Goal: Task Accomplishment & Management: Manage account settings

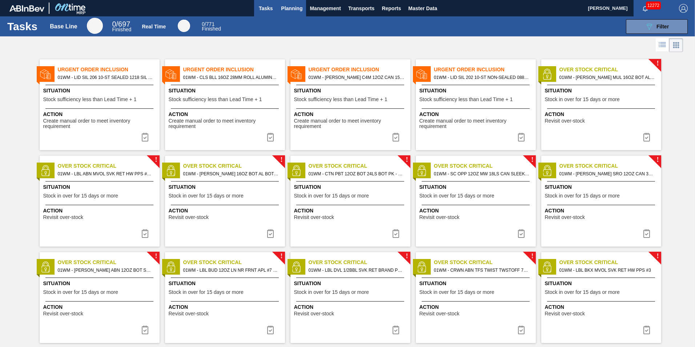
click at [297, 9] on span "Planning" at bounding box center [291, 8] width 21 height 9
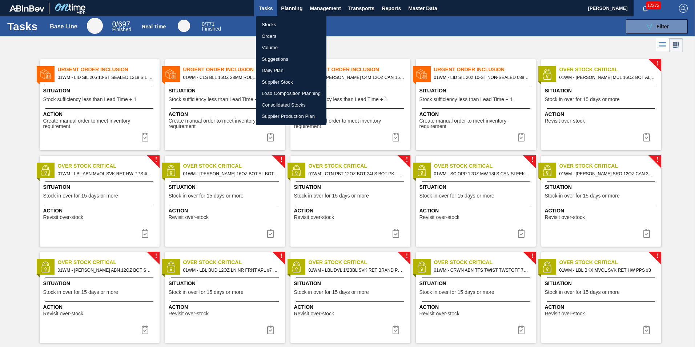
click at [277, 36] on li "Orders" at bounding box center [291, 37] width 71 height 12
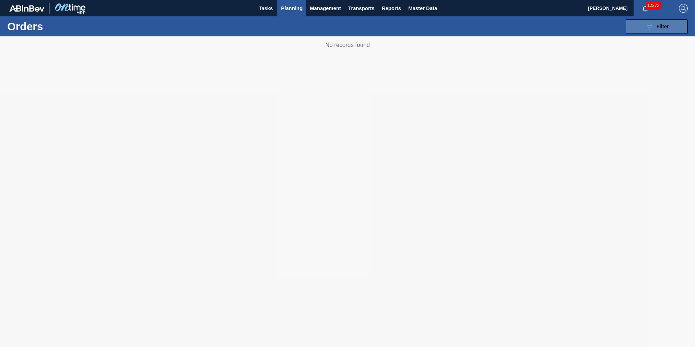
click at [657, 28] on span "Filter" at bounding box center [663, 27] width 12 height 6
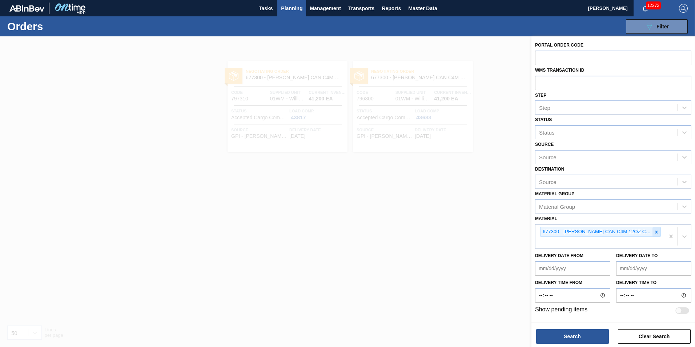
click at [660, 231] on div at bounding box center [657, 231] width 8 height 9
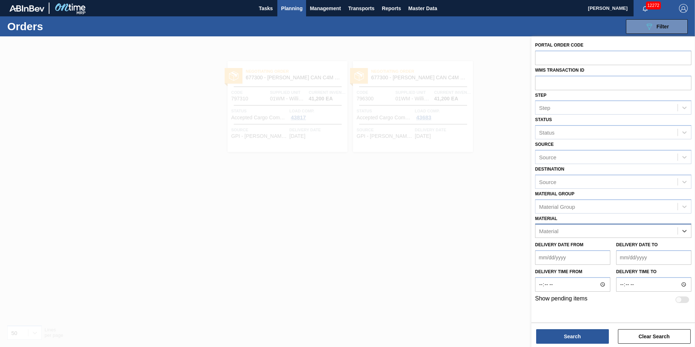
click at [633, 233] on div "Material" at bounding box center [607, 231] width 142 height 11
type input "0"
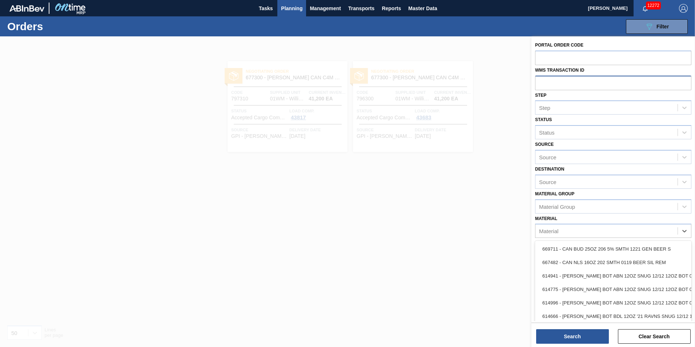
click at [576, 77] on input "text" at bounding box center [613, 83] width 156 height 14
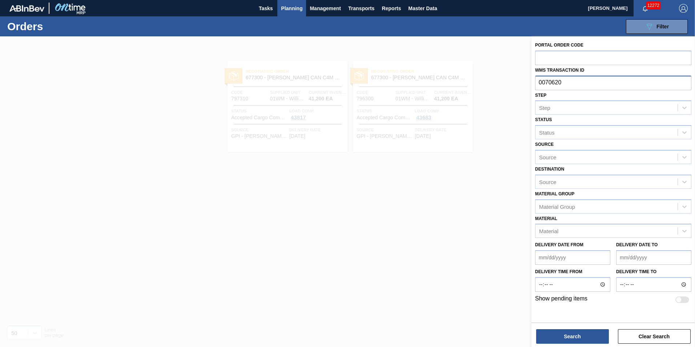
type input "00706203"
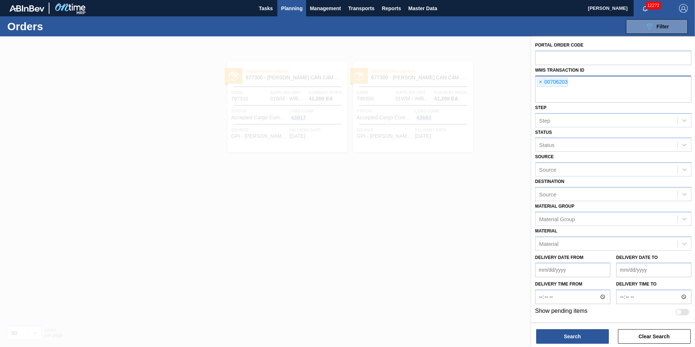
click at [548, 80] on div "× 00706203" at bounding box center [552, 81] width 31 height 9
click at [548, 82] on div "× 00706203" at bounding box center [552, 81] width 31 height 9
click at [548, 83] on div "× 00706203" at bounding box center [552, 81] width 31 height 9
click at [539, 79] on span "×" at bounding box center [540, 82] width 7 height 9
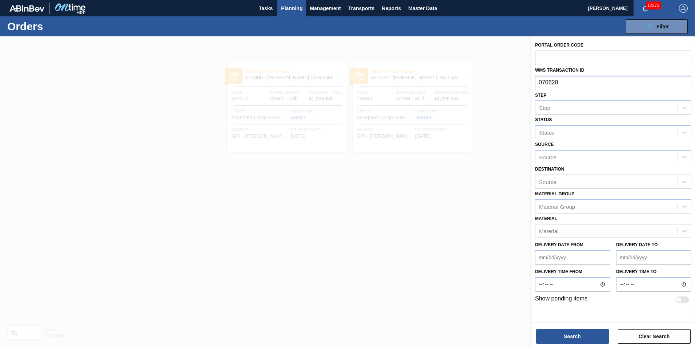
type input "0706203"
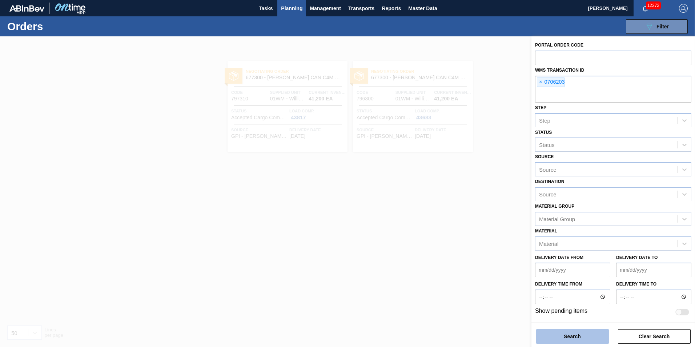
click at [586, 339] on button "Search" at bounding box center [572, 336] width 73 height 15
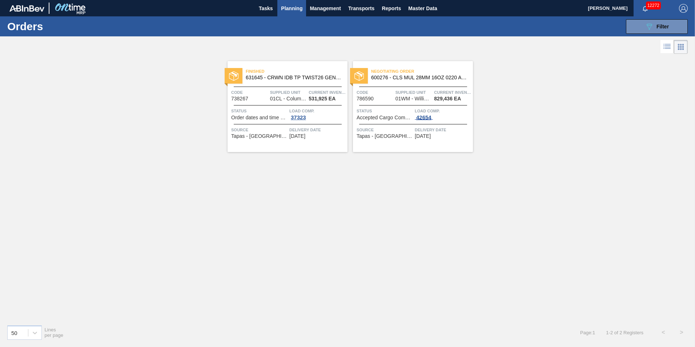
click at [418, 118] on div "42654" at bounding box center [424, 118] width 18 height 6
click at [424, 116] on div "42654" at bounding box center [424, 118] width 18 height 6
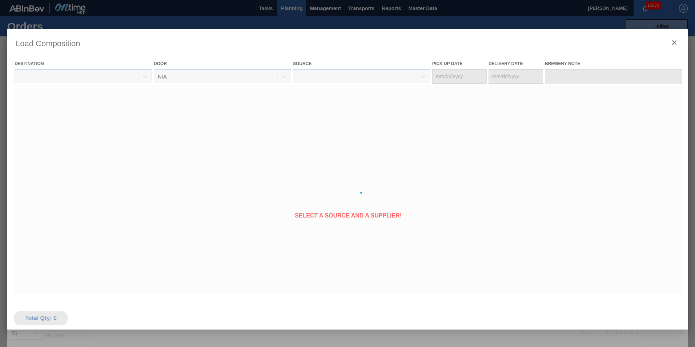
type Date "09/30/2025"
type Date "[DATE]"
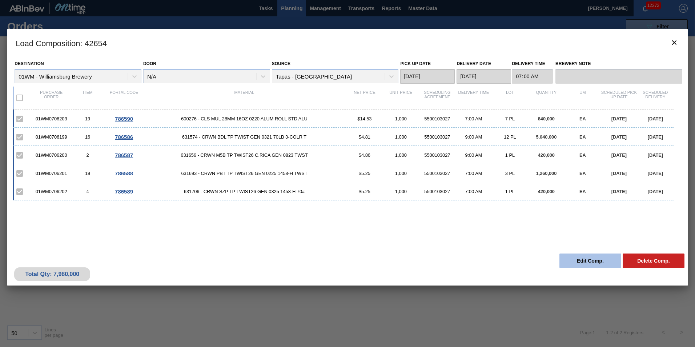
click at [591, 259] on button "Edit Comp." at bounding box center [591, 260] width 62 height 15
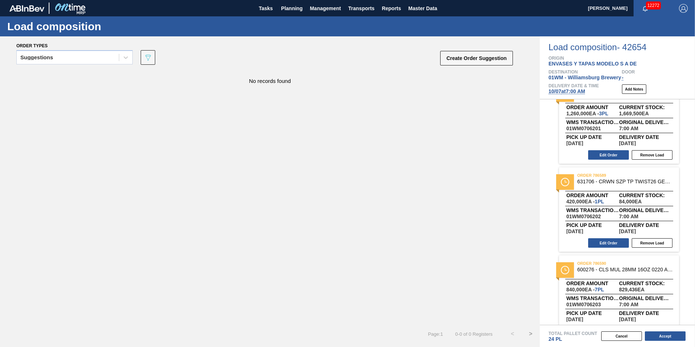
scroll to position [218, 0]
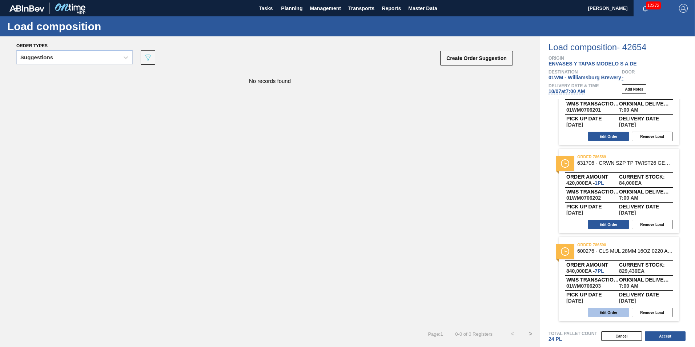
click at [613, 311] on button "Edit Order" at bounding box center [608, 312] width 41 height 9
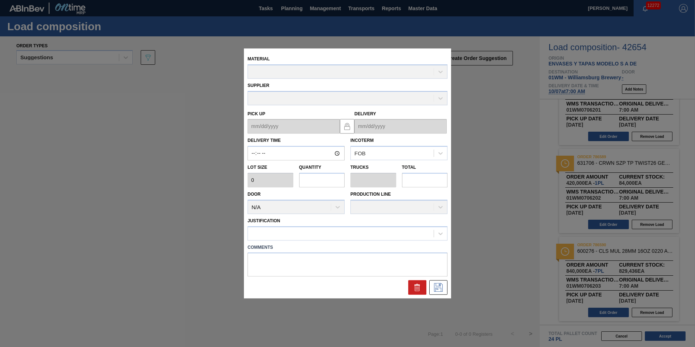
type input "07:00:00"
type input "120,000"
type input "7"
type input "0.219"
type input "840,000"
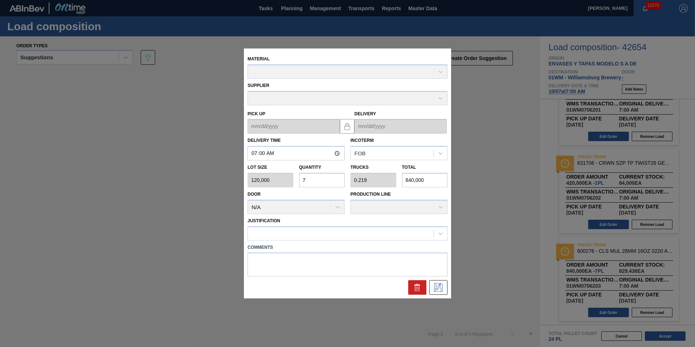
type up "09/30/2025"
type input "[DATE]"
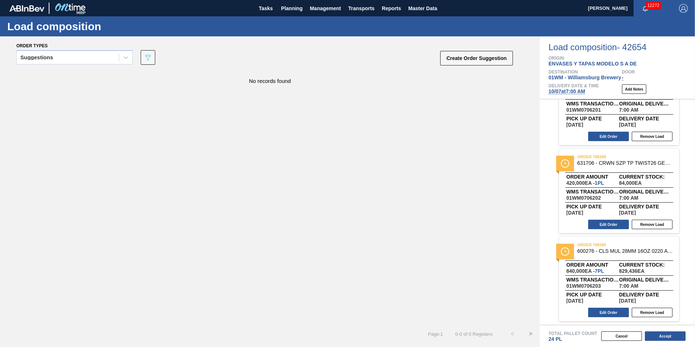
click at [588, 171] on div "order 786589 631706 - CRWN SZP TP TWIST26 GEN 0325 1458-H 70# Order amount 420,…" at bounding box center [619, 191] width 120 height 84
click at [608, 313] on button "Edit Order" at bounding box center [608, 312] width 41 height 9
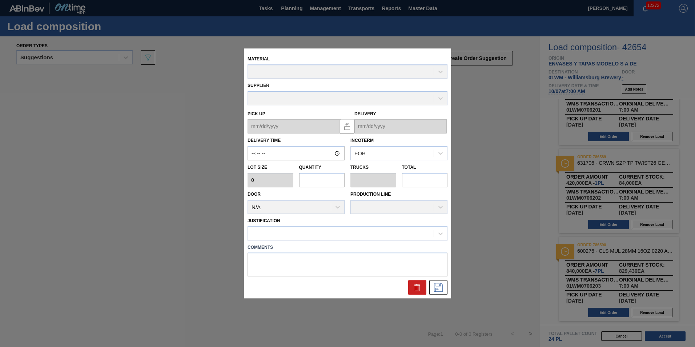
type input "07:00:00"
type input "120,000"
type input "7"
type input "0.219"
type input "840,000"
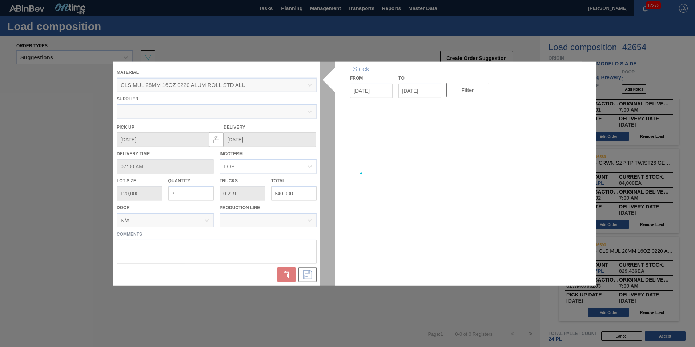
type up "09/30/2025"
type input "[DATE]"
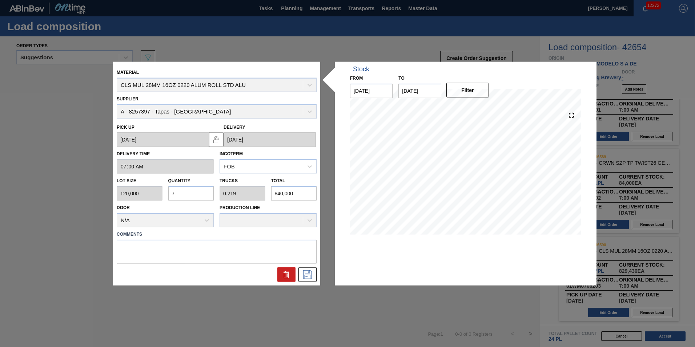
drag, startPoint x: 385, startPoint y: 314, endPoint x: 379, endPoint y: 302, distance: 13.3
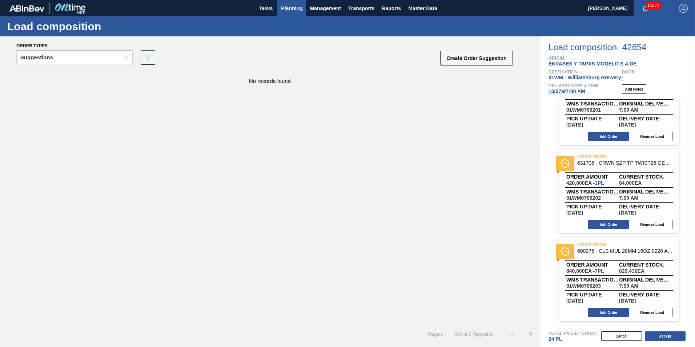
click at [291, 9] on span "Planning" at bounding box center [291, 8] width 21 height 9
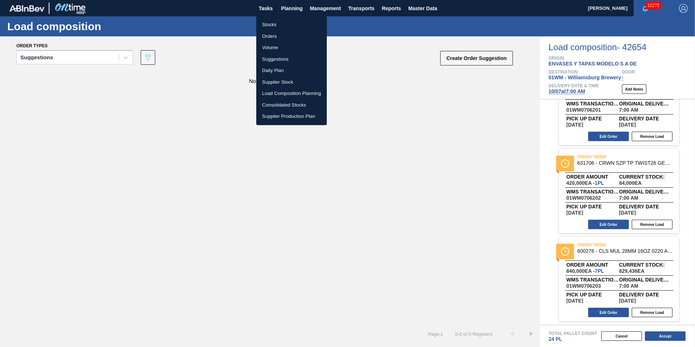
click at [288, 23] on li "Stocks" at bounding box center [291, 25] width 71 height 12
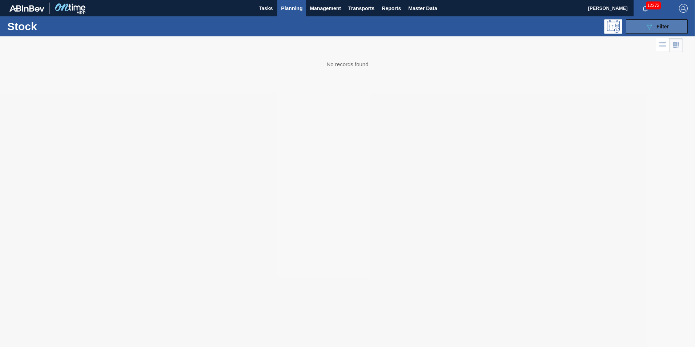
click at [653, 32] on button "089F7B8B-B2A5-4AFE-B5C0-19BA573D28AC Filter" at bounding box center [657, 26] width 62 height 15
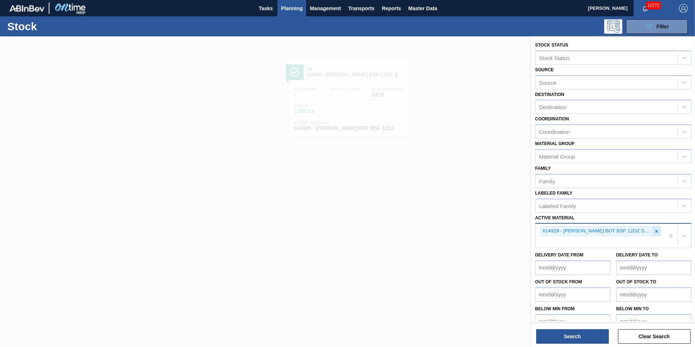
click at [658, 233] on div at bounding box center [657, 231] width 8 height 9
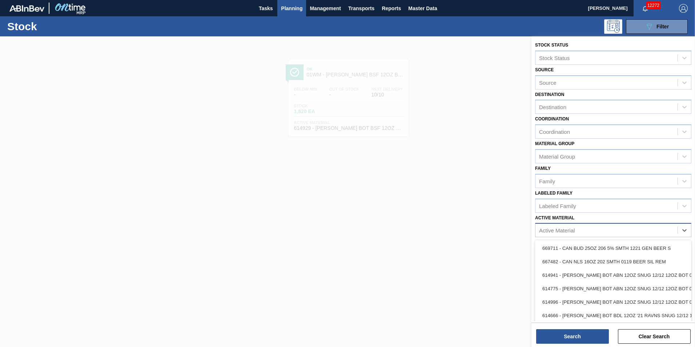
click at [652, 230] on div "Active Material" at bounding box center [607, 230] width 142 height 11
type Material "7"
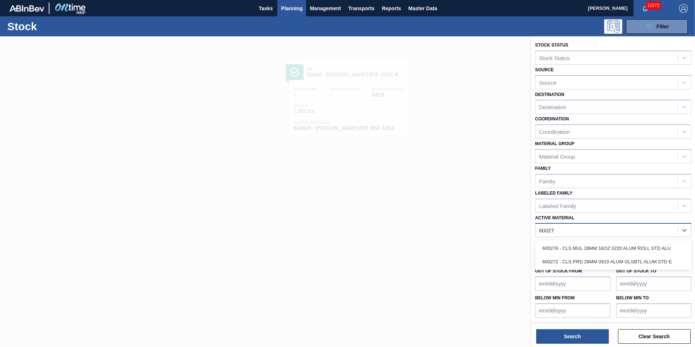
type Material "600276"
click at [622, 257] on div "Stock Status Stock Status Source Source Destination Destination Coordination Co…" at bounding box center [614, 178] width 164 height 285
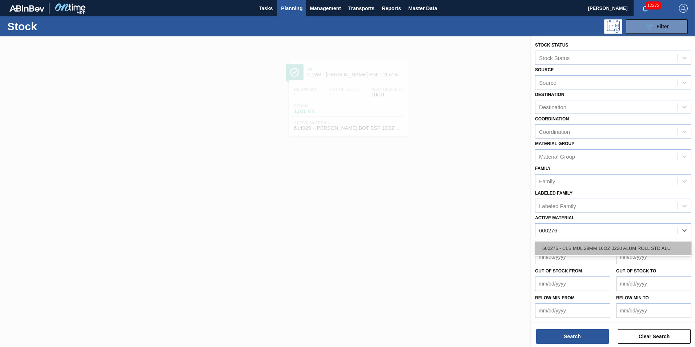
click at [625, 241] on div "600276 - CLS MUL 28MM 16OZ 0220 ALUM ROLL STD ALU" at bounding box center [613, 247] width 156 height 13
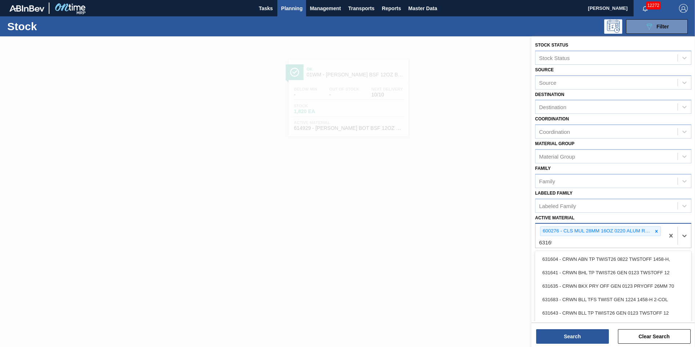
type Material "631693"
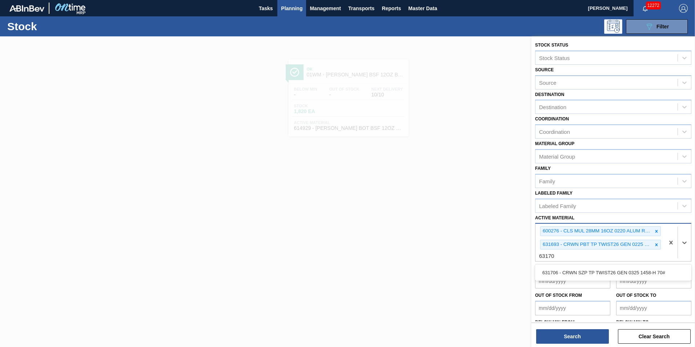
type Material "631706"
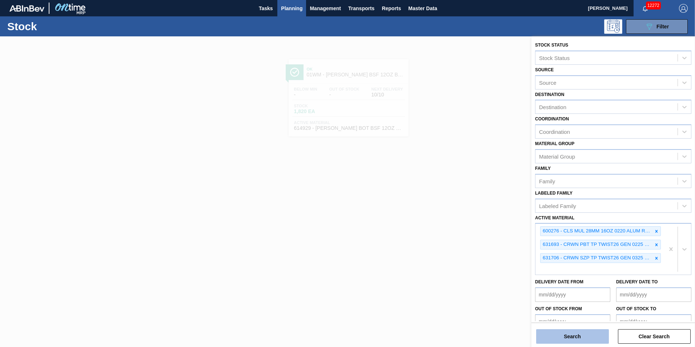
click at [565, 333] on button "Search" at bounding box center [572, 336] width 73 height 15
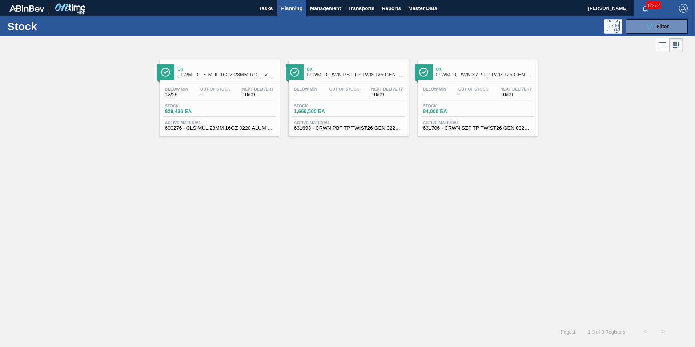
click at [203, 77] on span "01WM - CLS MUL 16OZ 28MM ROLL VBI REFRESH - PROJECT SWOOSH" at bounding box center [227, 74] width 98 height 5
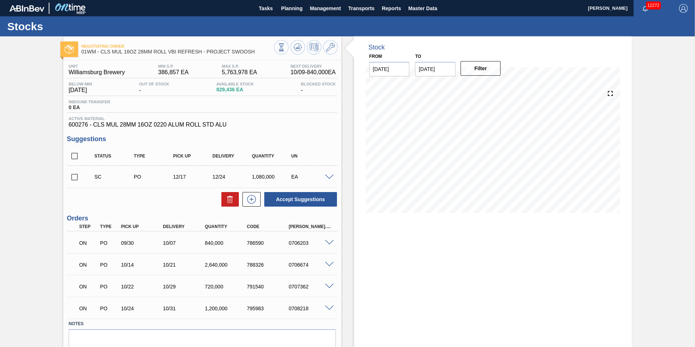
click at [326, 241] on span at bounding box center [329, 242] width 9 height 5
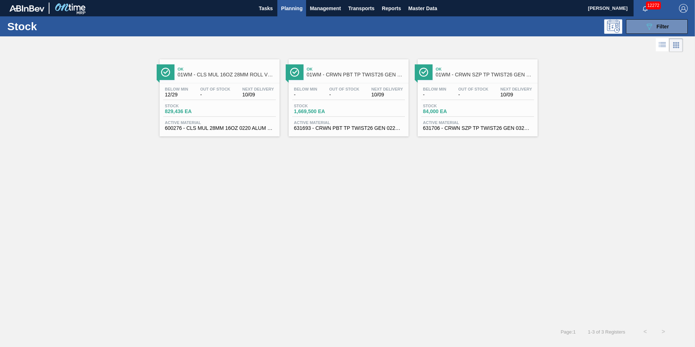
click at [351, 96] on span "-" at bounding box center [344, 94] width 30 height 5
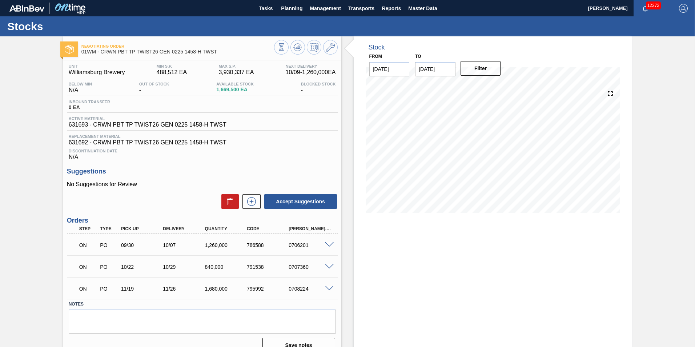
click at [328, 245] on span at bounding box center [329, 244] width 9 height 5
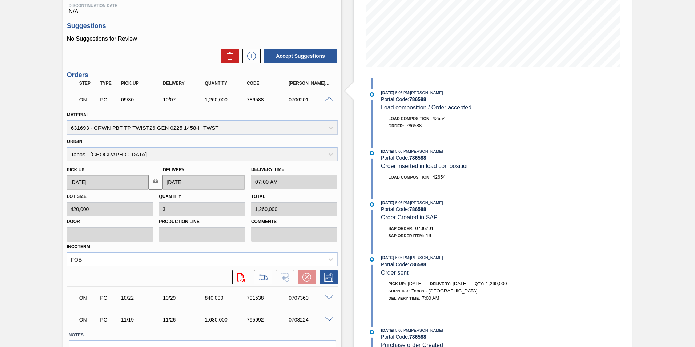
scroll to position [182, 0]
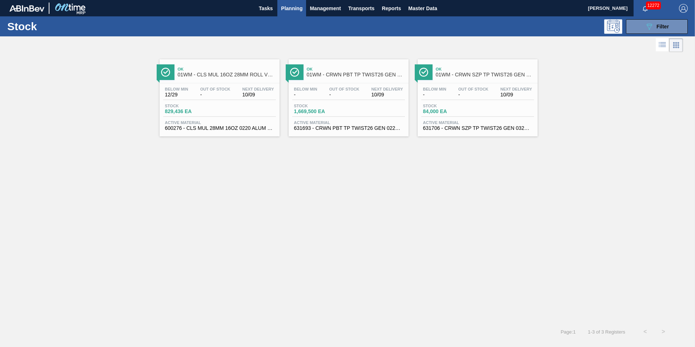
click at [488, 94] on span "-" at bounding box center [473, 94] width 30 height 5
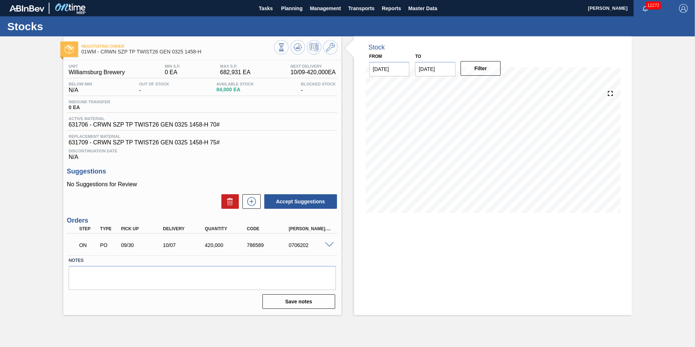
click at [326, 243] on span at bounding box center [329, 244] width 9 height 5
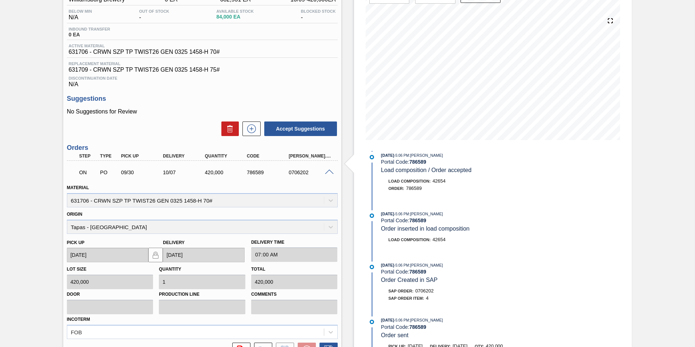
scroll to position [144, 0]
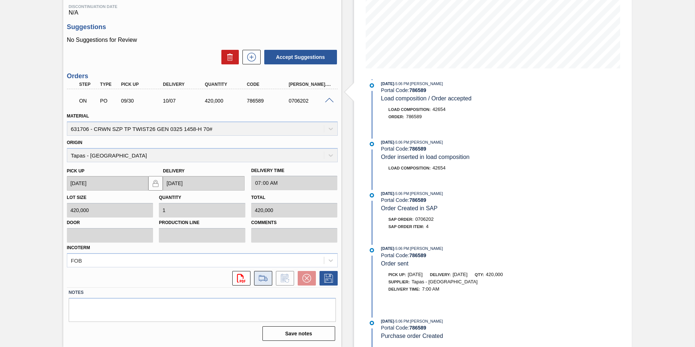
click at [268, 277] on icon at bounding box center [263, 278] width 12 height 9
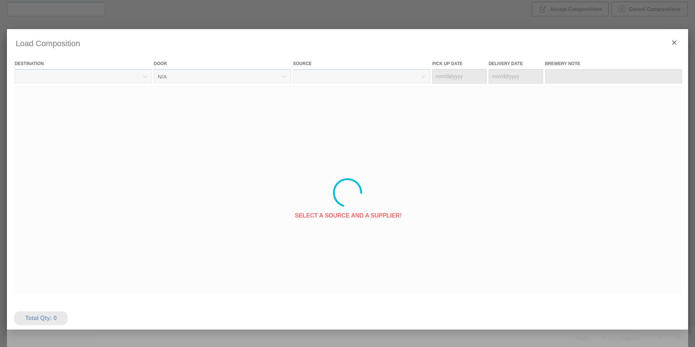
type Date "09/30/2025"
type Date "[DATE]"
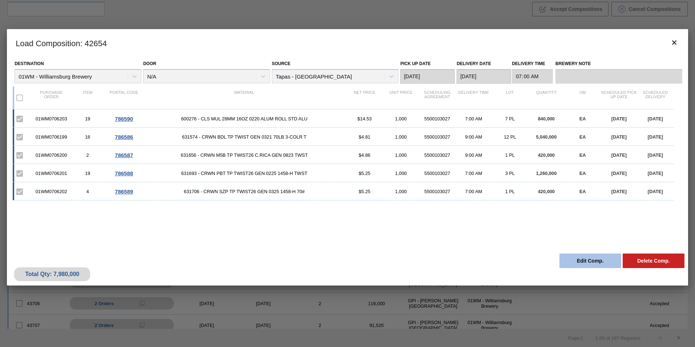
click at [575, 260] on button "Edit Comp." at bounding box center [591, 260] width 62 height 15
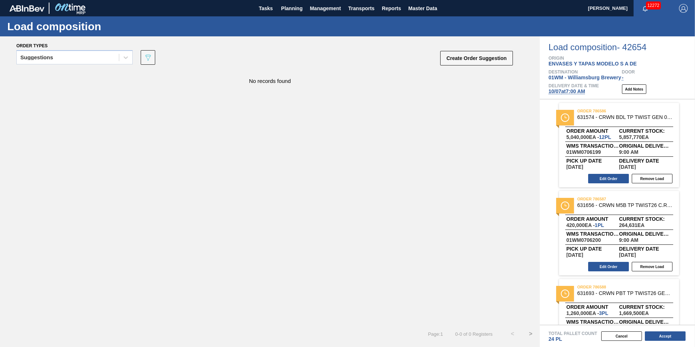
click at [625, 119] on span "631574 - CRWN BDL TP TWIST GEN 0321 70LB 3-COLR T" at bounding box center [625, 117] width 96 height 5
click at [624, 119] on span "631574 - CRWN BDL TP TWIST GEN 0321 70LB 3-COLR T" at bounding box center [625, 117] width 96 height 5
click at [616, 178] on button "Edit Order" at bounding box center [608, 178] width 41 height 9
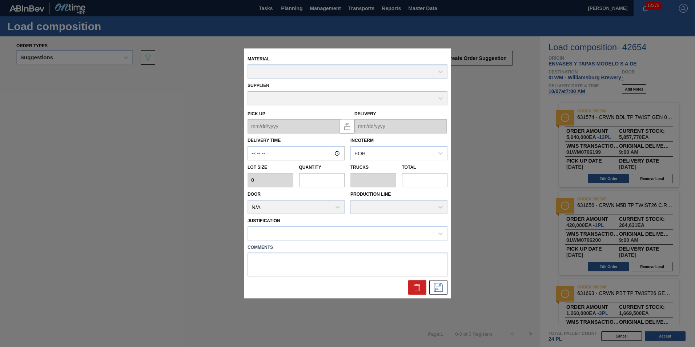
type input "09:00:00"
type input "420,000"
type input "12"
type input "0.462"
type input "5,040,000"
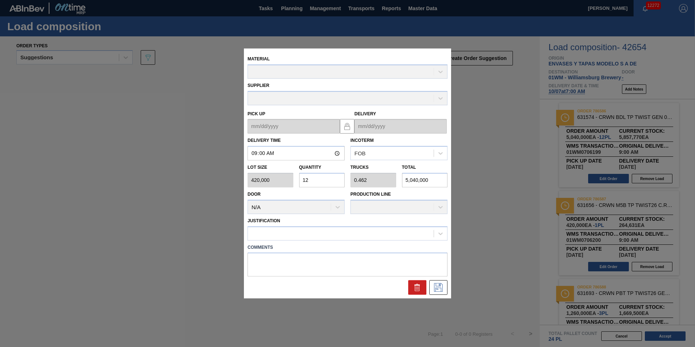
type up "09/30/2025"
type input "[DATE]"
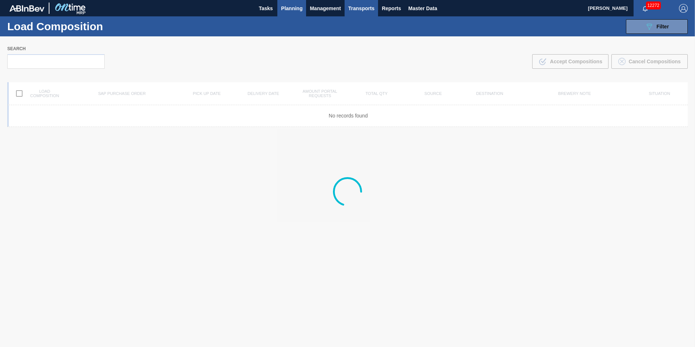
click at [297, 5] on span "Planning" at bounding box center [291, 8] width 21 height 9
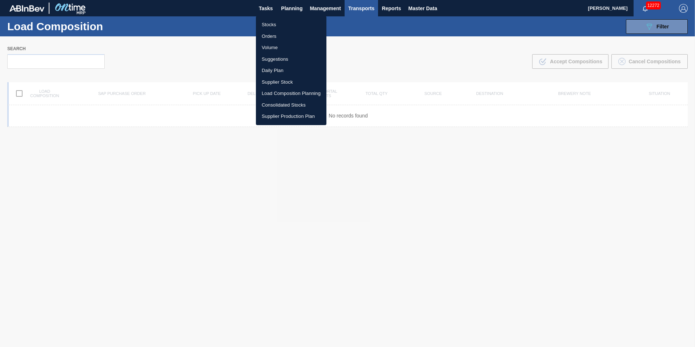
click at [285, 22] on li "Stocks" at bounding box center [291, 25] width 71 height 12
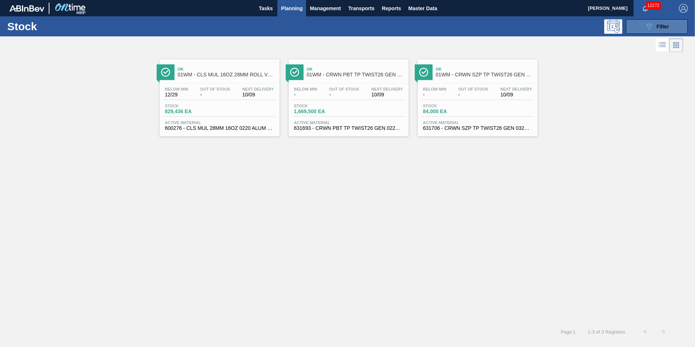
click at [659, 26] on span "Filter" at bounding box center [663, 27] width 12 height 6
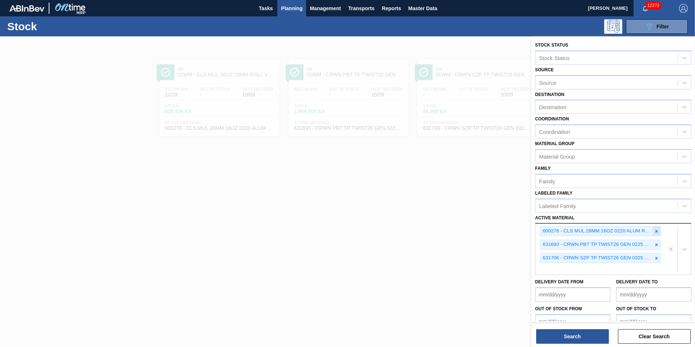
click at [654, 232] on icon at bounding box center [656, 231] width 5 height 5
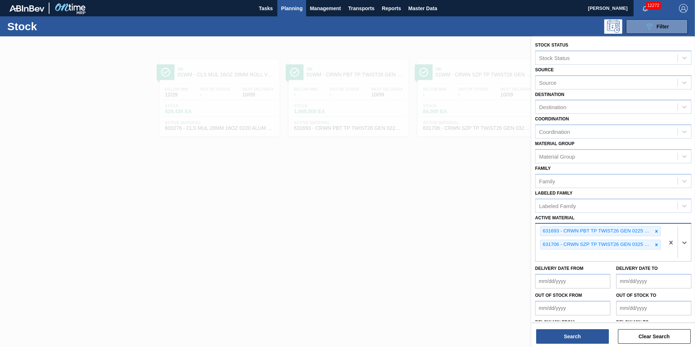
click at [654, 232] on icon at bounding box center [656, 231] width 5 height 5
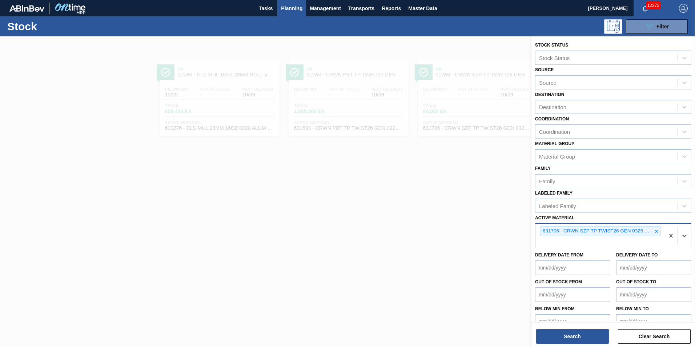
click at [654, 232] on icon at bounding box center [656, 231] width 5 height 5
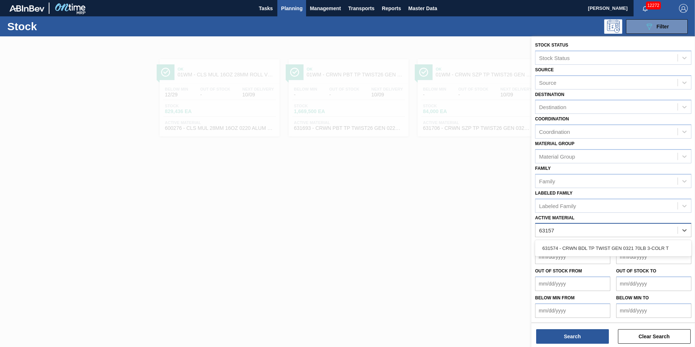
type Material "631574"
click at [624, 244] on div "631574 - CRWN BDL TP TWIST GEN 0321 70LB 3-COLR T" at bounding box center [613, 247] width 156 height 13
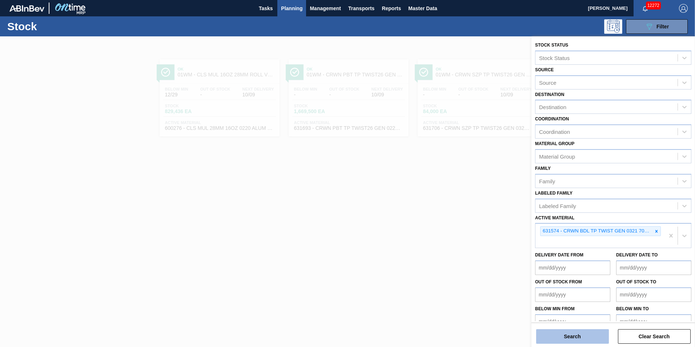
click at [554, 335] on button "Search" at bounding box center [572, 336] width 73 height 15
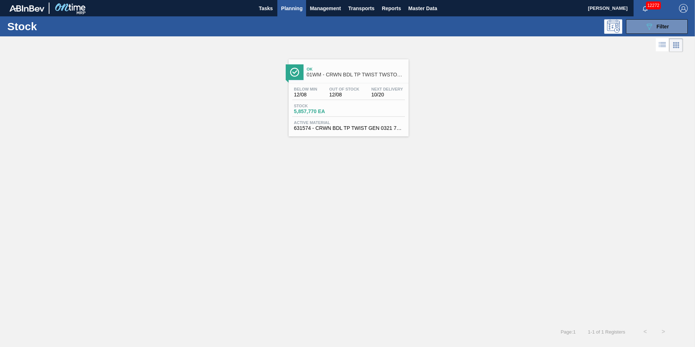
click at [324, 82] on div "Ok 01WM - CRWN BDL TP TWIST TWSTOFF 3-COLR 26MM COMMON GLASS BOTTLE Below Min 1…" at bounding box center [349, 97] width 120 height 77
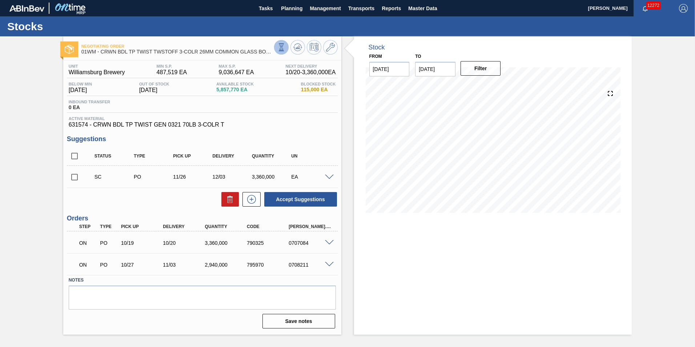
click at [284, 48] on icon at bounding box center [281, 47] width 8 height 8
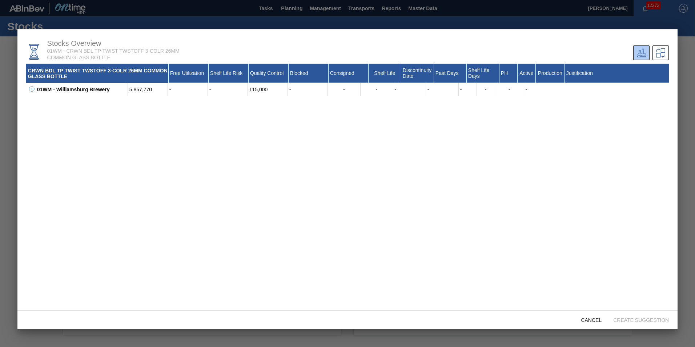
click at [34, 87] on icon at bounding box center [31, 88] width 5 height 5
click at [14, 53] on div at bounding box center [347, 173] width 695 height 347
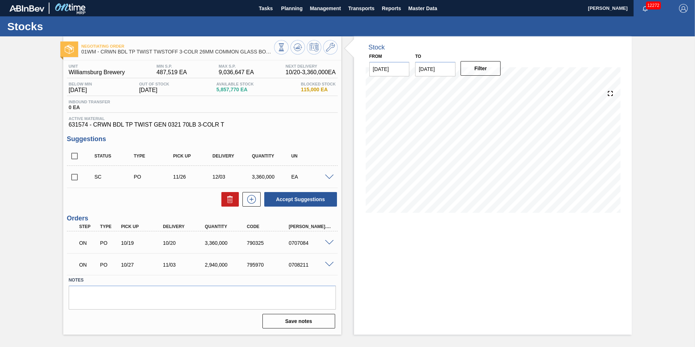
drag, startPoint x: 310, startPoint y: 43, endPoint x: 288, endPoint y: 84, distance: 46.7
click at [280, 109] on div "Inbound Transfer 0 EA" at bounding box center [202, 106] width 271 height 13
click at [315, 48] on icon at bounding box center [314, 47] width 9 height 9
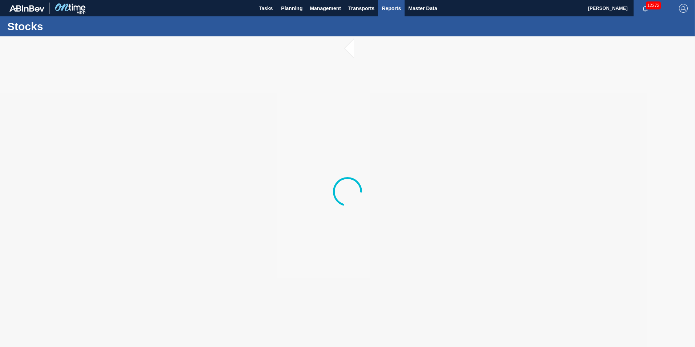
click at [383, 11] on span "Reports" at bounding box center [391, 8] width 19 height 9
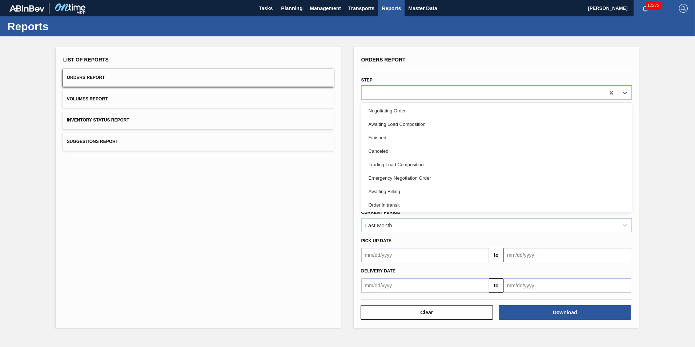
click at [514, 89] on div at bounding box center [484, 92] width 244 height 11
click at [341, 116] on div "List of Reports Orders Report Volumes Report Inventory Status Report Suggestion…" at bounding box center [347, 186] width 695 height 300
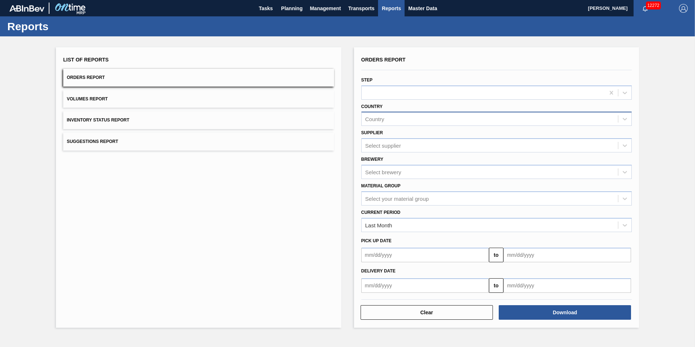
click at [408, 117] on div "Country" at bounding box center [490, 119] width 257 height 11
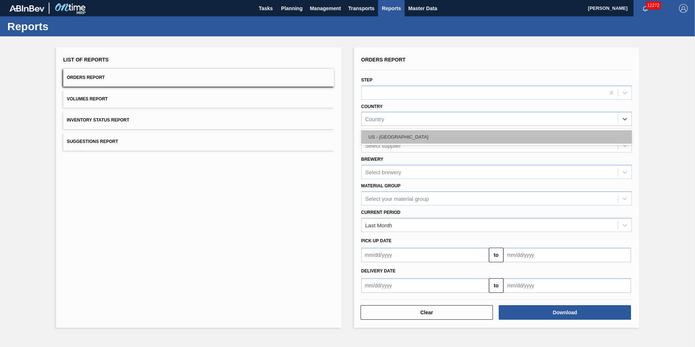
click at [404, 135] on div "US - United States" at bounding box center [496, 136] width 271 height 13
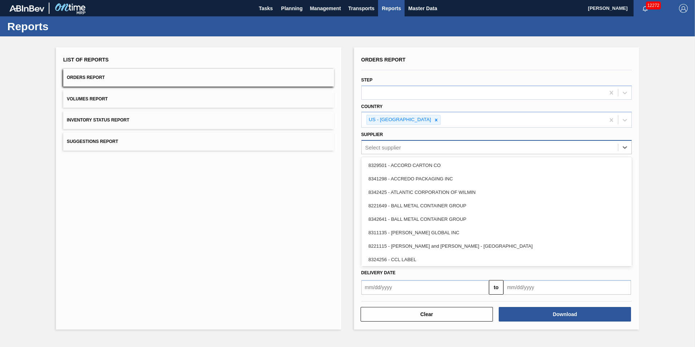
click at [403, 146] on div "Select supplier" at bounding box center [490, 147] width 257 height 11
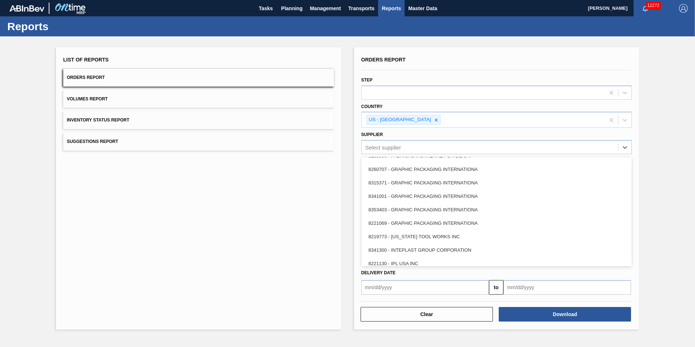
scroll to position [145, 0]
click at [642, 163] on div "List of Reports Orders Report Volumes Report Inventory Status Report Suggestion…" at bounding box center [347, 187] width 695 height 302
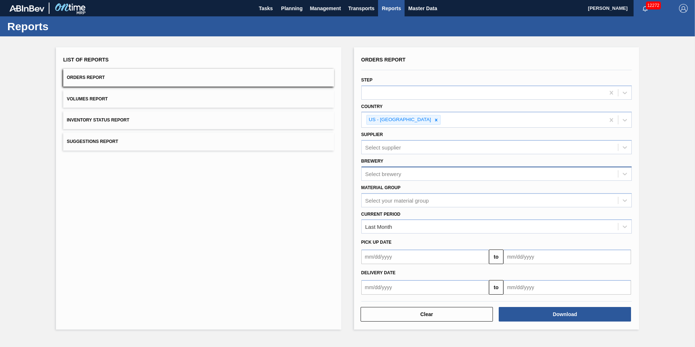
click at [416, 171] on div "Select brewery" at bounding box center [490, 173] width 257 height 11
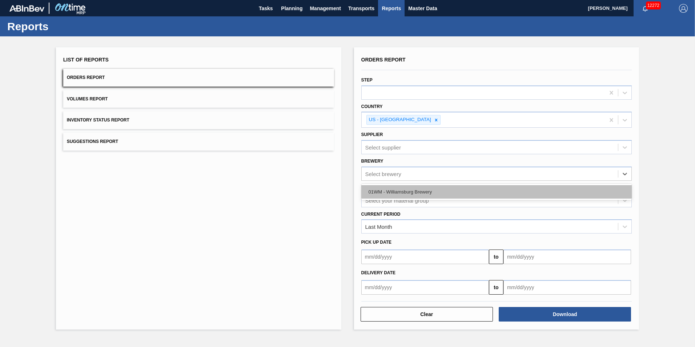
click at [418, 189] on div "01WM - Williamsburg Brewery" at bounding box center [496, 191] width 271 height 13
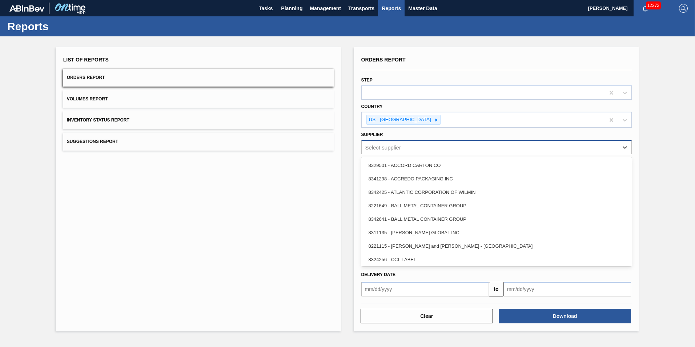
click at [408, 149] on div "Select supplier" at bounding box center [490, 147] width 257 height 11
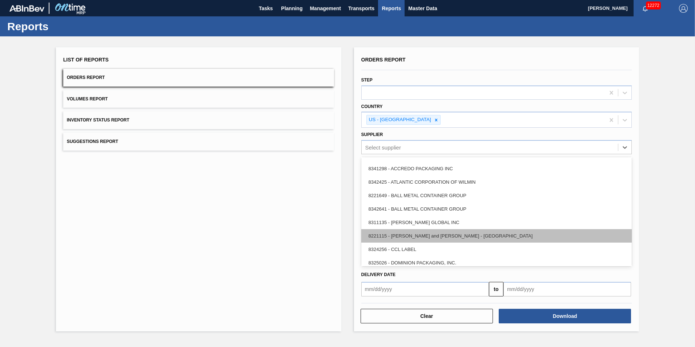
scroll to position [36, 0]
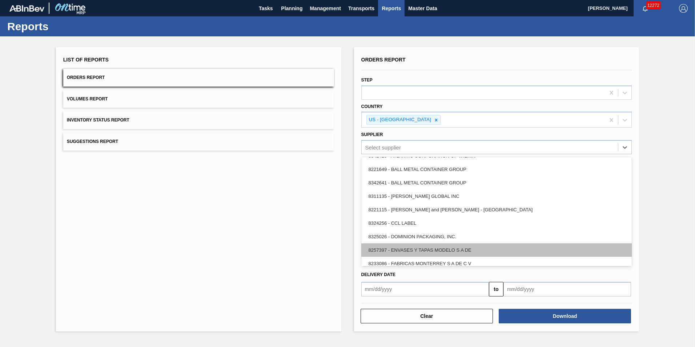
click at [493, 249] on div "8257397 - ENVASES Y TAPAS MODELO S A DE" at bounding box center [496, 249] width 271 height 13
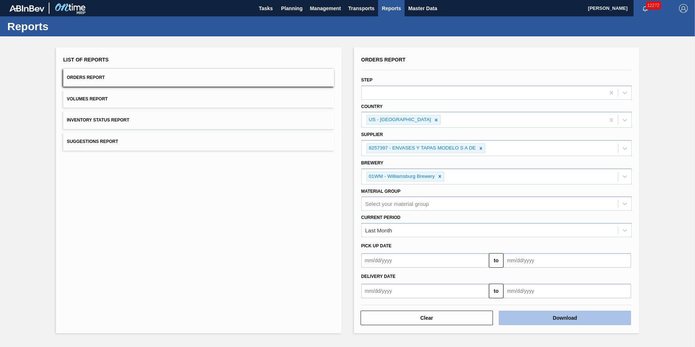
click at [533, 315] on button "Download" at bounding box center [565, 318] width 132 height 15
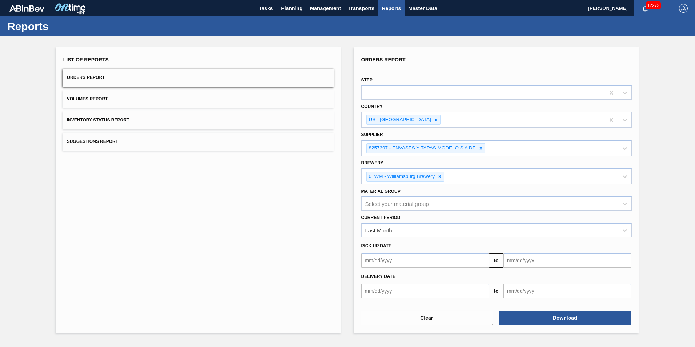
click at [673, 168] on div "List of Reports Orders Report Volumes Report Inventory Status Report Suggestion…" at bounding box center [347, 189] width 695 height 306
click at [285, 11] on span "Planning" at bounding box center [291, 8] width 21 height 9
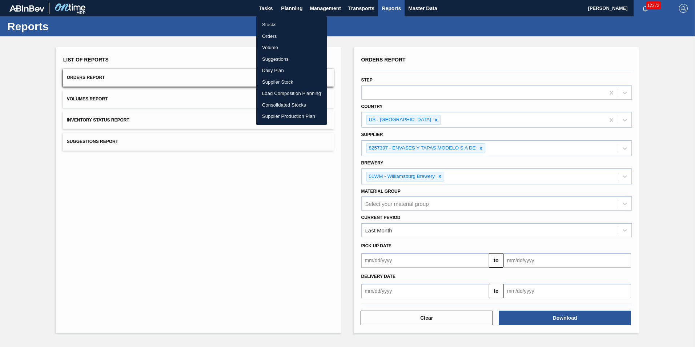
click at [275, 21] on li "Stocks" at bounding box center [291, 25] width 71 height 12
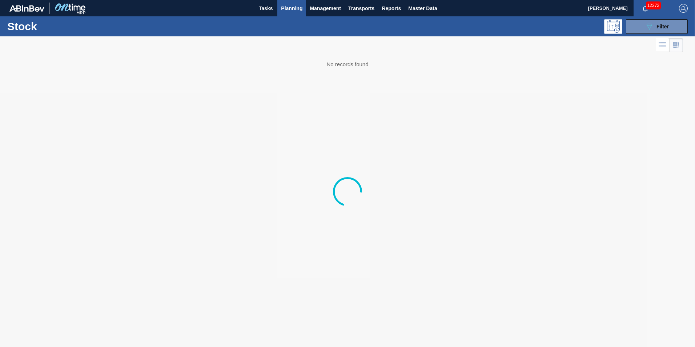
click at [292, 9] on span "Planning" at bounding box center [291, 8] width 21 height 9
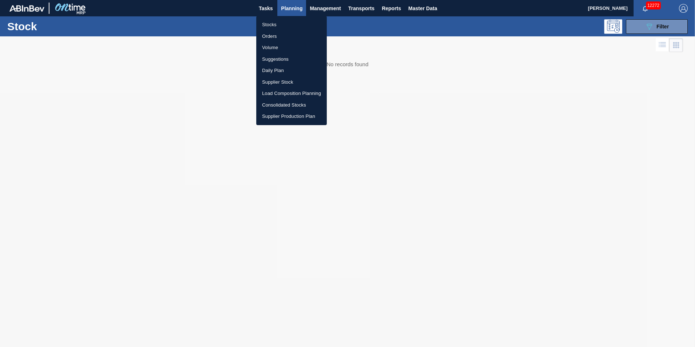
click at [287, 36] on li "Orders" at bounding box center [291, 37] width 71 height 12
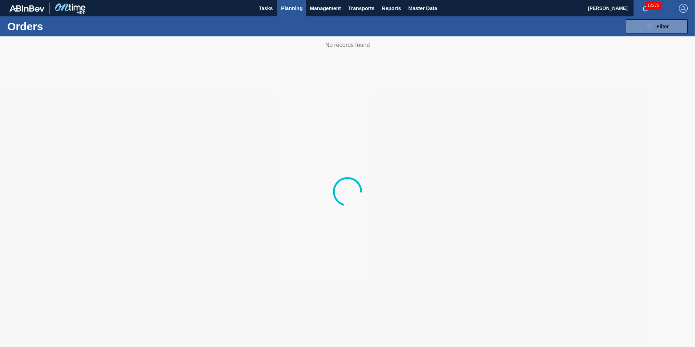
click at [265, 107] on div at bounding box center [347, 191] width 695 height 311
click at [256, 116] on div at bounding box center [347, 191] width 695 height 311
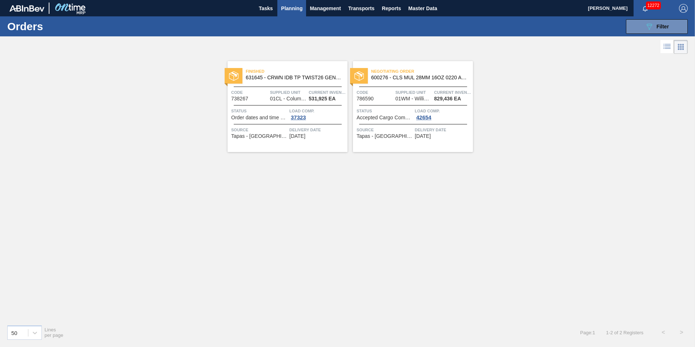
click at [293, 5] on span "Planning" at bounding box center [291, 8] width 21 height 9
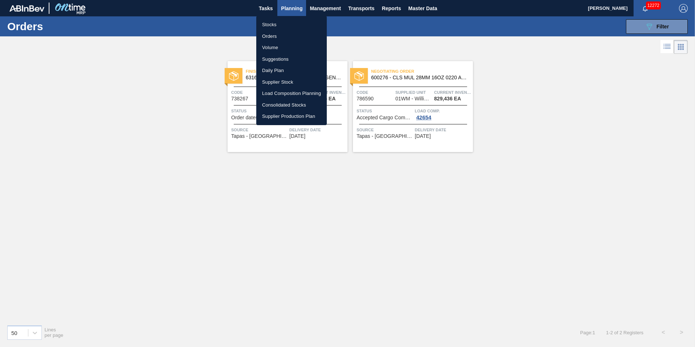
click at [271, 9] on div at bounding box center [347, 173] width 695 height 347
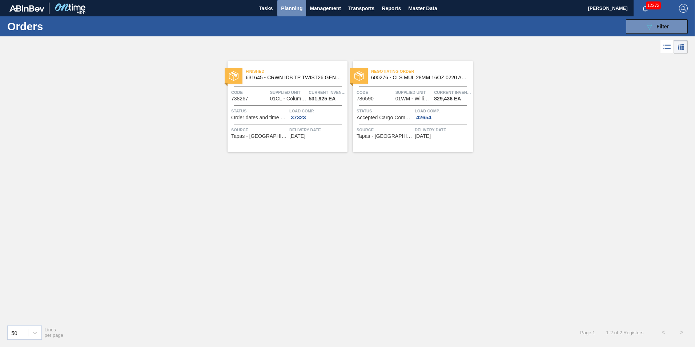
click at [288, 10] on span "Planning" at bounding box center [291, 8] width 21 height 9
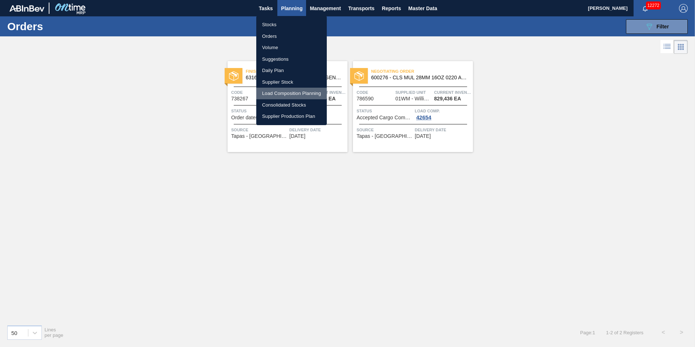
click at [282, 96] on li "Load Composition Planning" at bounding box center [291, 94] width 71 height 12
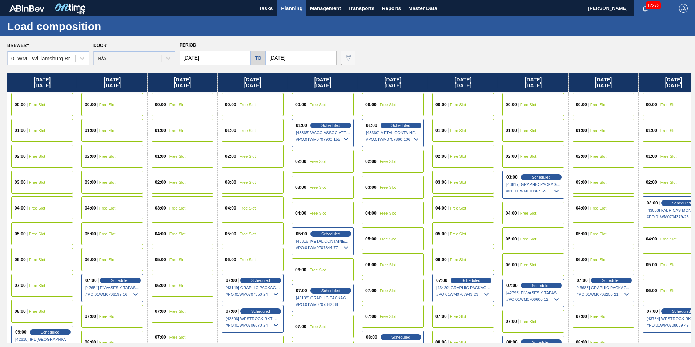
click at [381, 39] on div "Brewery 01WM - Williamsburg Brewery Door N/A Period 10/06/2025 to 10/27/2025 Da…" at bounding box center [347, 191] width 695 height 310
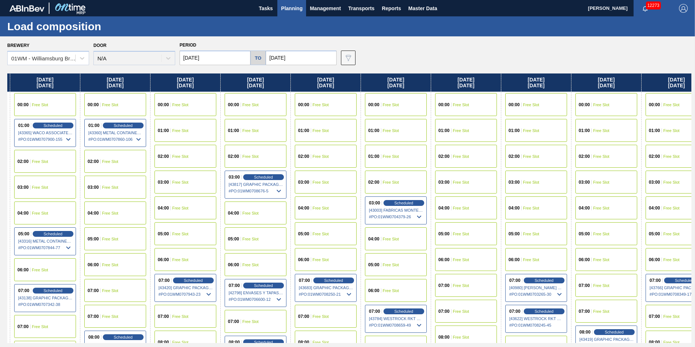
scroll to position [0, 313]
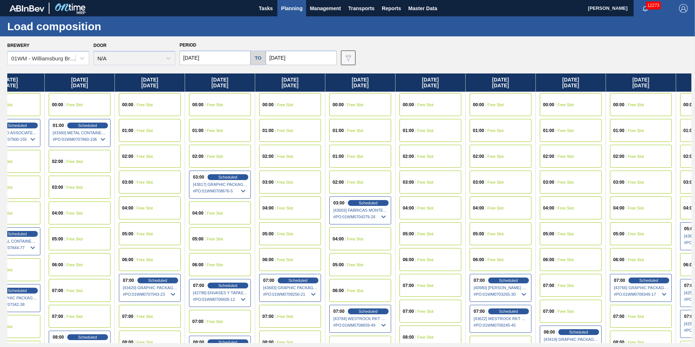
drag, startPoint x: 654, startPoint y: 84, endPoint x: 333, endPoint y: 128, distance: 323.3
click at [333, 128] on div "[DATE] 00:00 Free Slot 01:00 Free Slot 02:00 Free Slot 03:00 Free Slot 04:00 Fr…" at bounding box center [349, 207] width 684 height 269
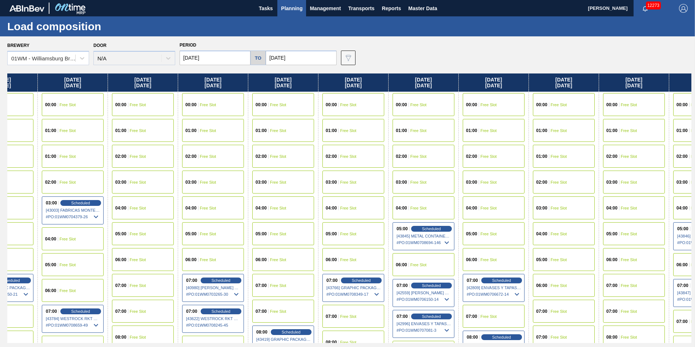
drag, startPoint x: 651, startPoint y: 80, endPoint x: 356, endPoint y: 96, distance: 294.9
click at [356, 96] on div "[DATE] 00:00 Free Slot 01:00 Free Slot 02:00 Free Slot 03:00 Free Slot 04:00 Fr…" at bounding box center [349, 207] width 684 height 269
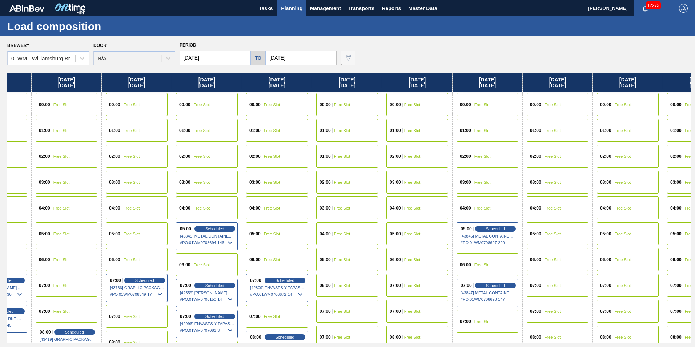
scroll to position [0, 860]
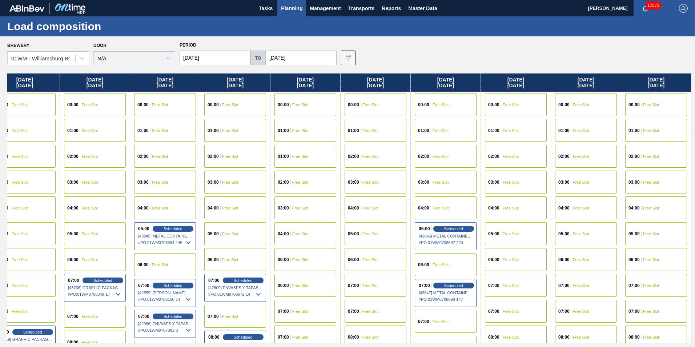
drag, startPoint x: 667, startPoint y: 88, endPoint x: 309, endPoint y: 117, distance: 358.7
click at [309, 117] on div "[DATE] 00:00 Free Slot 01:00 Free Slot 02:00 Free Slot 03:00 Free Slot 04:00 Fr…" at bounding box center [349, 207] width 684 height 269
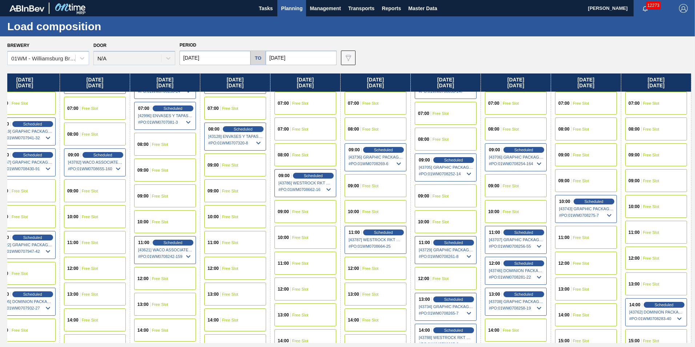
scroll to position [218, 860]
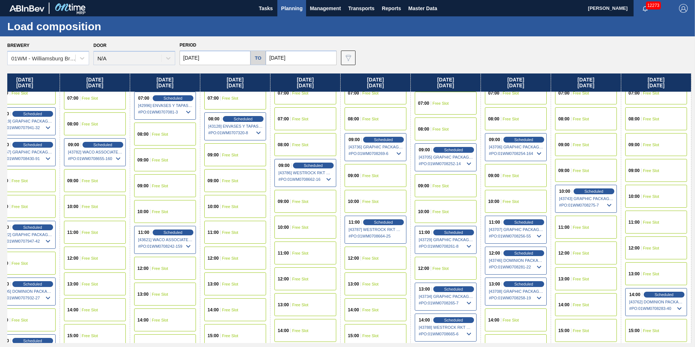
click at [305, 53] on input "[DATE]" at bounding box center [301, 58] width 71 height 15
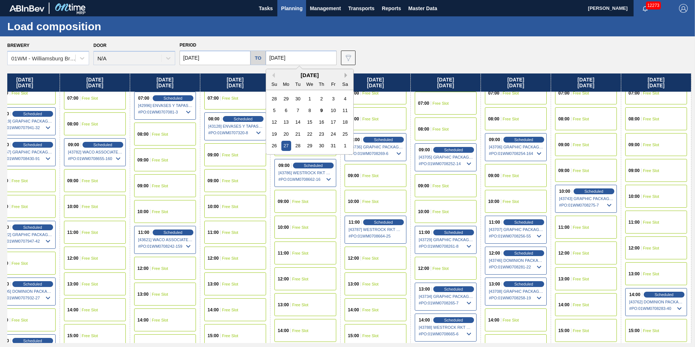
click at [345, 76] on button "Next Month" at bounding box center [347, 75] width 5 height 5
click at [275, 133] on div "16" at bounding box center [274, 134] width 10 height 10
type input "[DATE]"
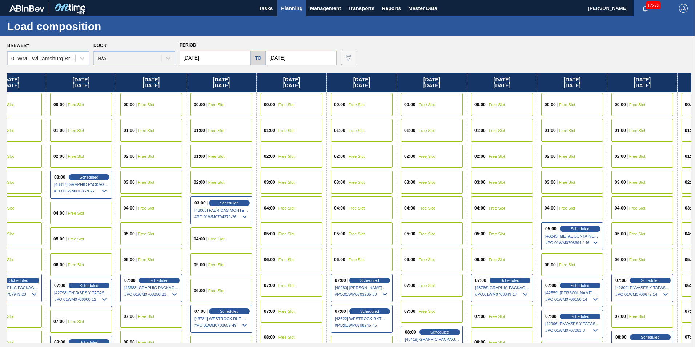
scroll to position [0, 537]
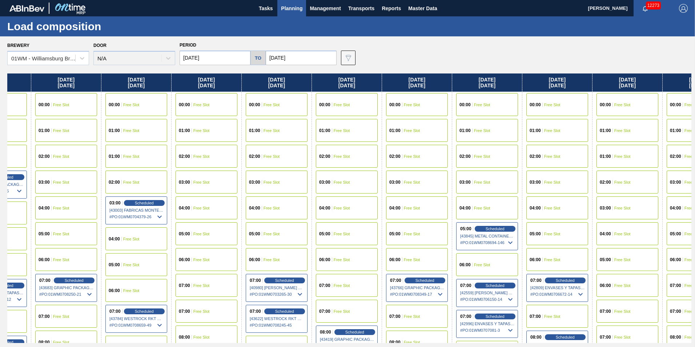
drag, startPoint x: 667, startPoint y: 88, endPoint x: 169, endPoint y: 73, distance: 498.3
click at [119, 89] on div "[DATE] 00:00 Free Slot 01:00 Free Slot 02:00 Free Slot 03:00 Free Slot 04:00 Fr…" at bounding box center [349, 207] width 684 height 269
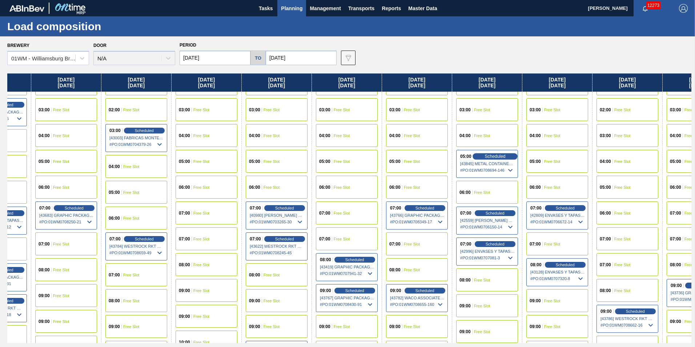
scroll to position [73, 537]
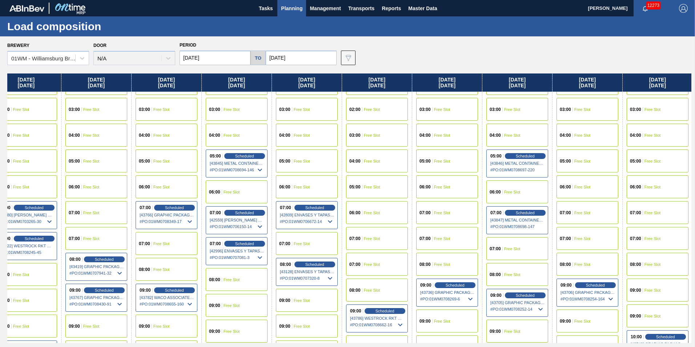
drag, startPoint x: 620, startPoint y: 81, endPoint x: 348, endPoint y: 112, distance: 273.4
click at [351, 112] on div "[DATE] 00:00 Free Slot 01:00 Free Slot 02:00 Free Slot 03:00 Free Slot 04:00 Fr…" at bounding box center [349, 207] width 684 height 269
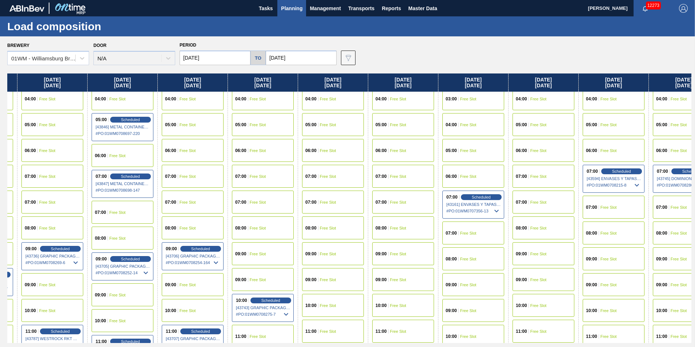
drag, startPoint x: 616, startPoint y: 79, endPoint x: 237, endPoint y: 79, distance: 379.6
click at [233, 79] on div "[DATE] 00:00 Free Slot 01:00 Free Slot 02:00 Free Slot 03:00 Free Slot 04:00 Fr…" at bounding box center [349, 207] width 684 height 269
click at [468, 196] on div "Scheduled" at bounding box center [482, 197] width 45 height 7
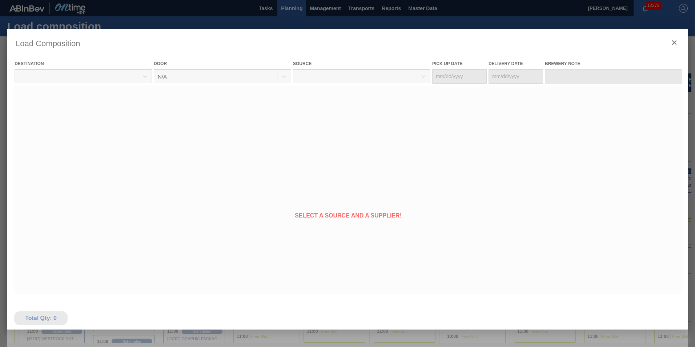
type Date "[DATE]"
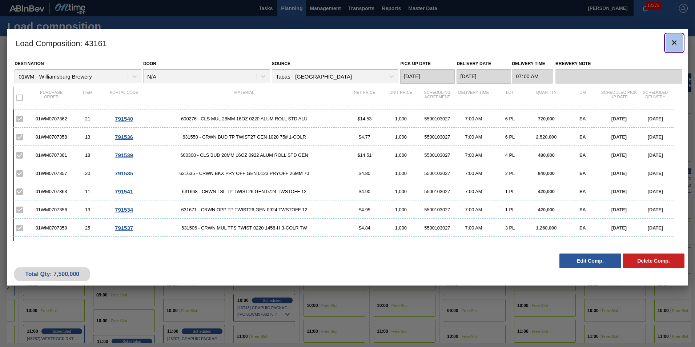
click at [676, 44] on icon "botão de ícone" at bounding box center [674, 42] width 4 height 4
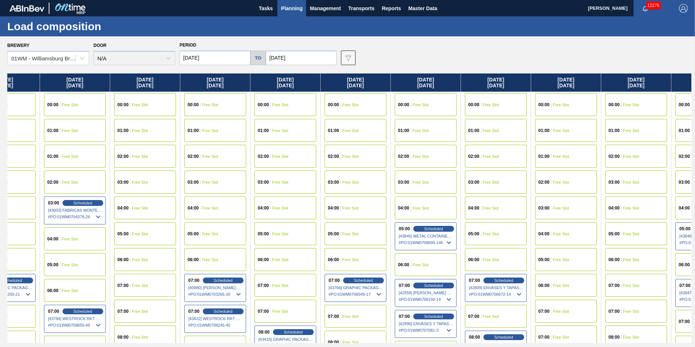
drag, startPoint x: 628, startPoint y: 81, endPoint x: 59, endPoint y: 116, distance: 570.1
click at [31, 119] on div "[DATE] 00:00 Free Slot 01:00 Free Slot 02:00 Free Slot 03:00 Free Slot 04:00 Fr…" at bounding box center [349, 207] width 684 height 269
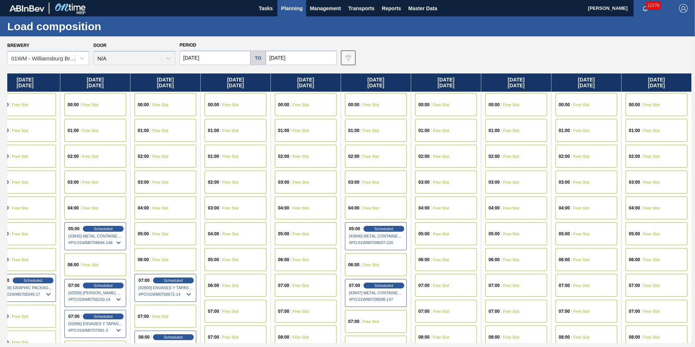
scroll to position [0, 930]
drag, startPoint x: 627, startPoint y: 86, endPoint x: 287, endPoint y: 127, distance: 342.4
click at [287, 127] on div "[DATE] 00:00 Free Slot 01:00 Free Slot 02:00 Free Slot 03:00 Free Slot 04:00 Fr…" at bounding box center [349, 207] width 684 height 269
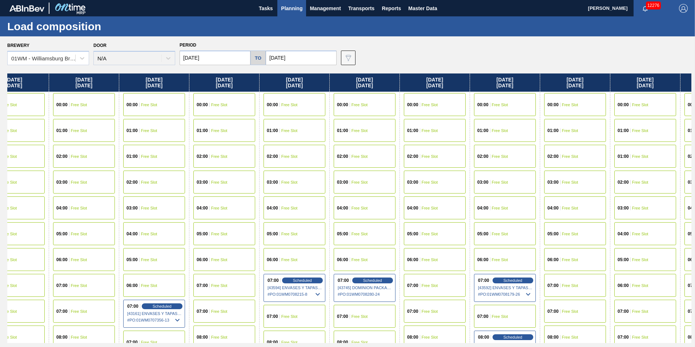
drag, startPoint x: 621, startPoint y: 96, endPoint x: 72, endPoint y: 150, distance: 551.6
click at [72, 150] on div "[DATE] 00:00 Free Slot 01:00 Free Slot 02:00 Free Slot 03:00 Free Slot 04:00 Fr…" at bounding box center [349, 207] width 684 height 269
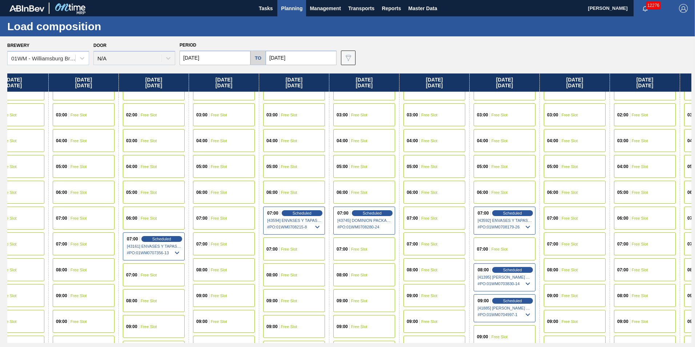
scroll to position [73, 1502]
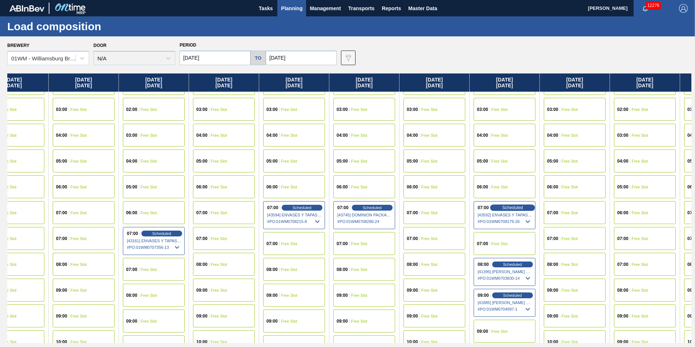
click at [504, 208] on span "Scheduled" at bounding box center [512, 207] width 21 height 5
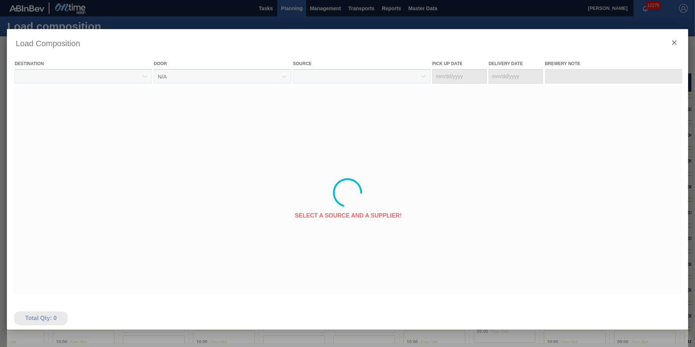
type Date "[DATE]"
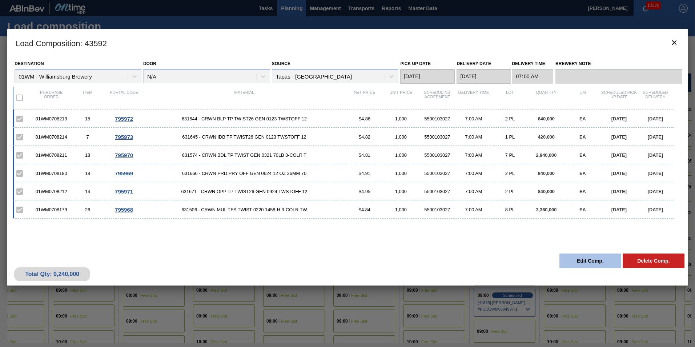
click at [591, 261] on button "Edit Comp." at bounding box center [591, 260] width 62 height 15
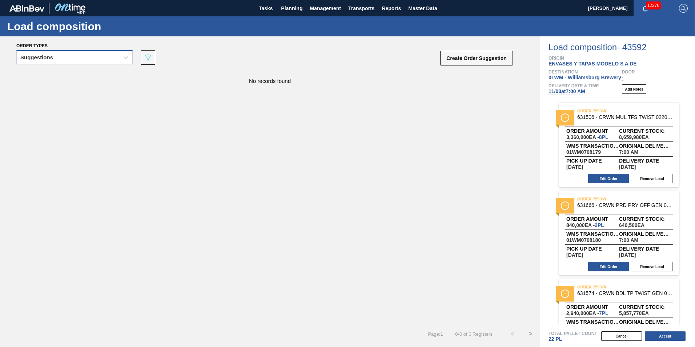
click at [99, 58] on div "Suggestions" at bounding box center [68, 57] width 102 height 11
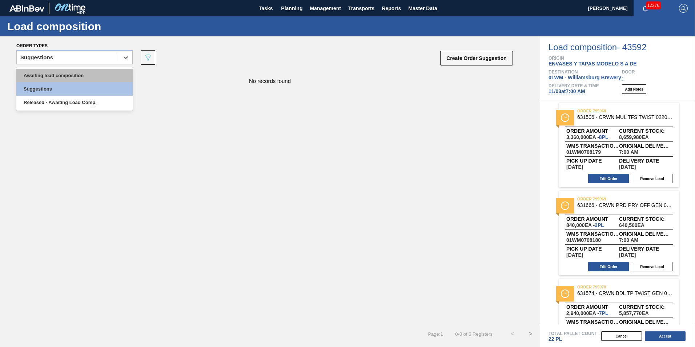
click at [101, 78] on div "Awaiting load composition" at bounding box center [74, 75] width 116 height 13
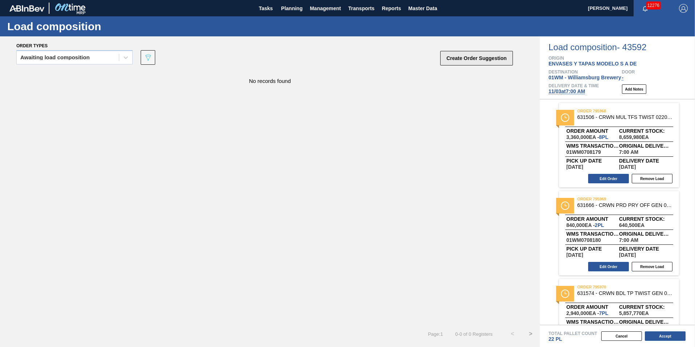
click at [488, 59] on button "Create Order Suggestion" at bounding box center [476, 58] width 73 height 15
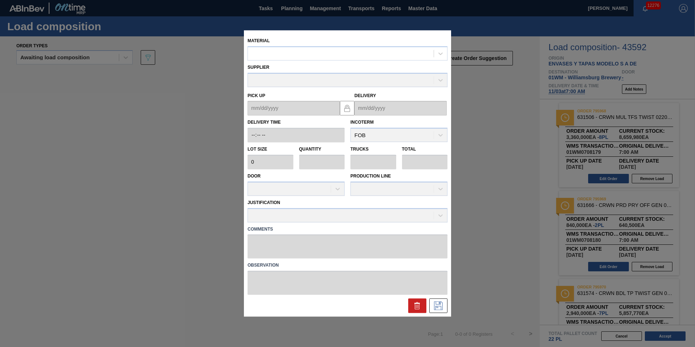
click at [329, 61] on div "Supplier" at bounding box center [348, 73] width 206 height 27
click at [329, 54] on div at bounding box center [341, 53] width 186 height 11
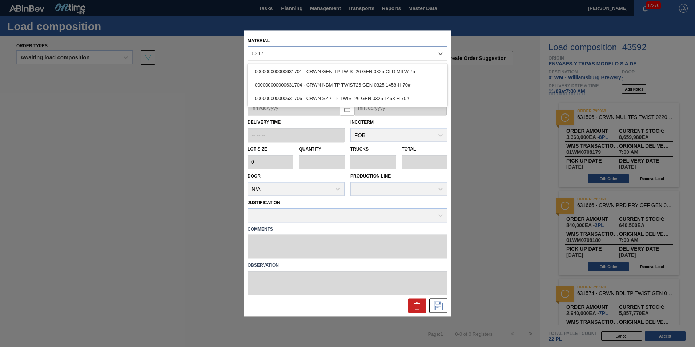
type input "631706"
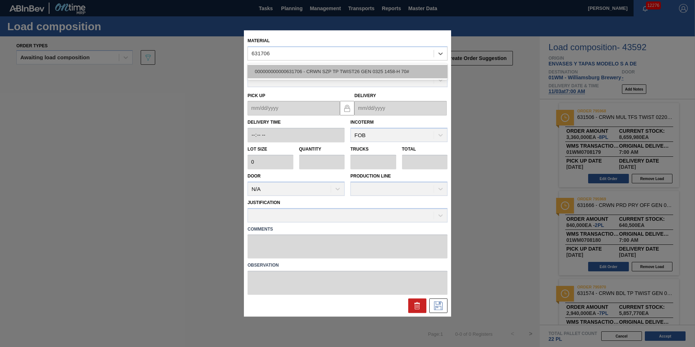
click at [334, 73] on div "000000000000631706 - CRWN SZP TP TWIST26 GEN 0325 1458-H 70#" at bounding box center [348, 71] width 200 height 13
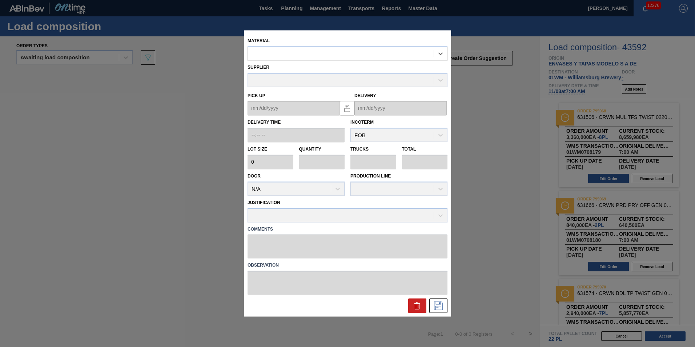
type input "420,000"
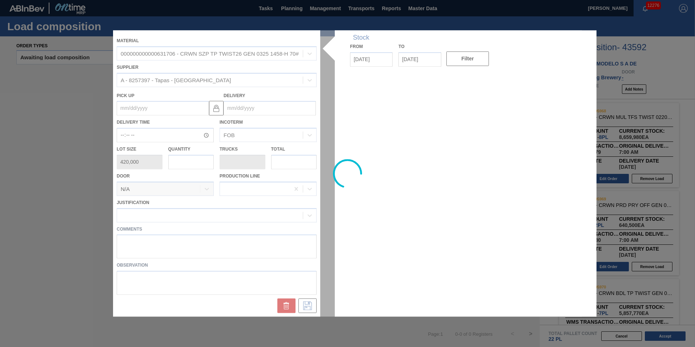
click at [189, 168] on div at bounding box center [347, 173] width 469 height 286
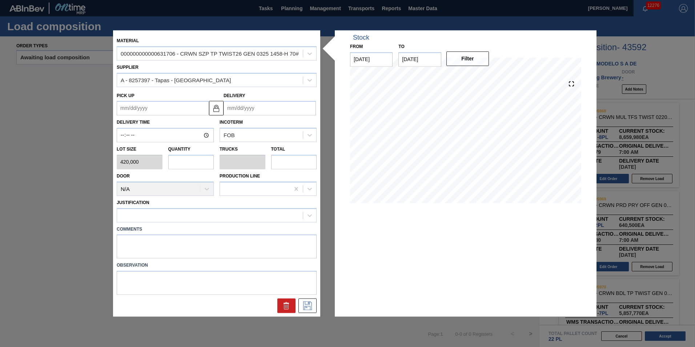
click at [189, 161] on input "text" at bounding box center [191, 162] width 46 height 15
type input "1"
type input "0.045"
type input "420,000"
type input "1"
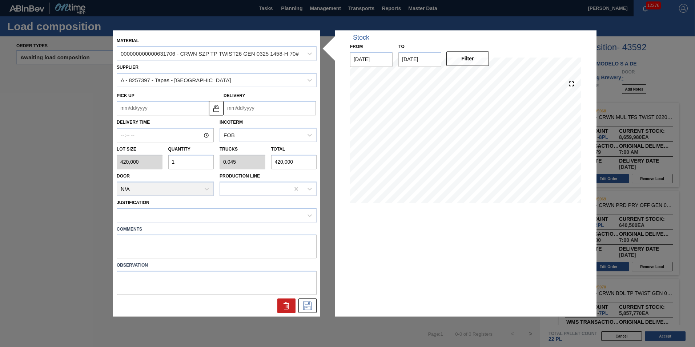
click at [290, 308] on icon at bounding box center [286, 305] width 9 height 9
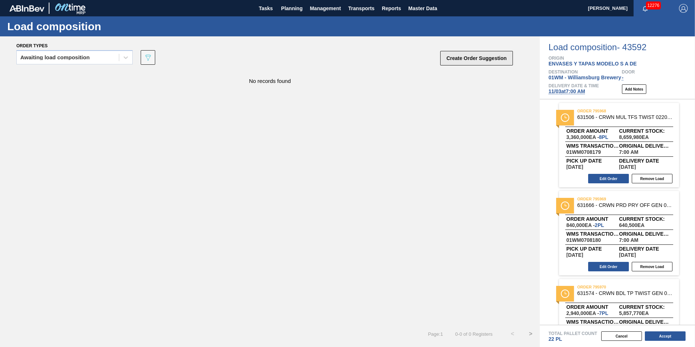
click at [458, 53] on button "Create Order Suggestion" at bounding box center [476, 58] width 73 height 15
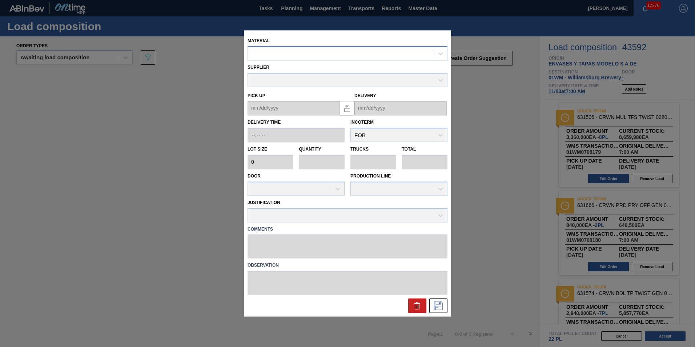
click at [310, 55] on div at bounding box center [341, 53] width 186 height 11
type input "620736"
click at [278, 52] on div at bounding box center [341, 53] width 186 height 11
type input "7"
type input "631706"
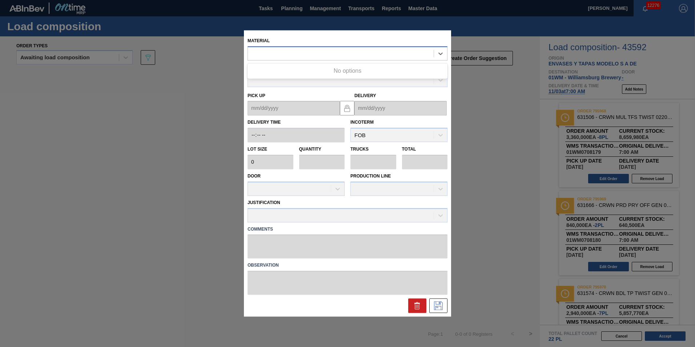
click at [317, 54] on div "631706" at bounding box center [341, 53] width 186 height 11
click at [369, 50] on div at bounding box center [341, 53] width 186 height 11
click at [440, 51] on icon at bounding box center [440, 53] width 7 height 7
type input "631706"
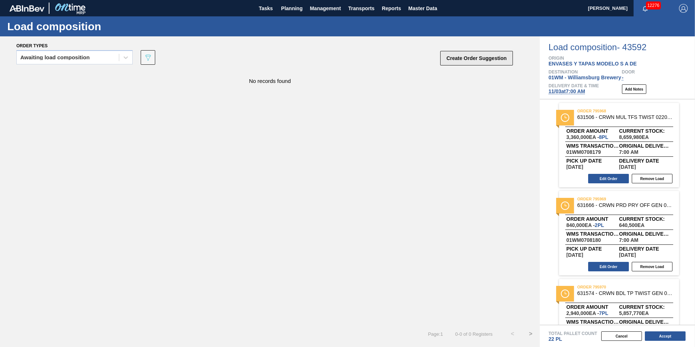
click at [452, 57] on button "Create Order Suggestion" at bounding box center [476, 58] width 73 height 15
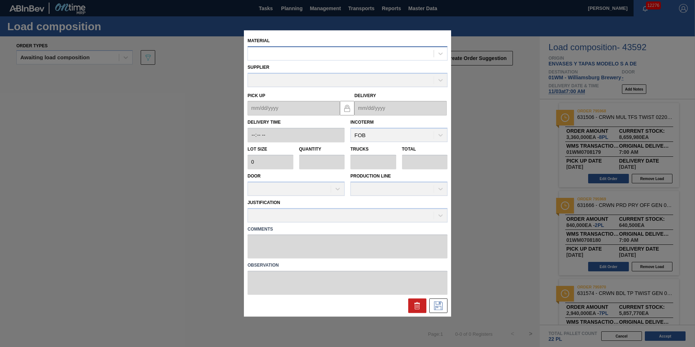
click at [307, 56] on div at bounding box center [341, 53] width 186 height 11
type input "631706"
click at [413, 307] on icon at bounding box center [417, 305] width 9 height 9
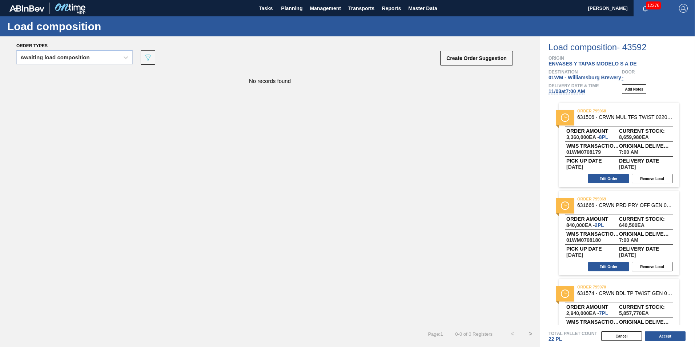
click at [387, 151] on div "No records found" at bounding box center [270, 198] width 540 height 254
click at [492, 57] on button "Create Order Suggestion" at bounding box center [476, 58] width 73 height 15
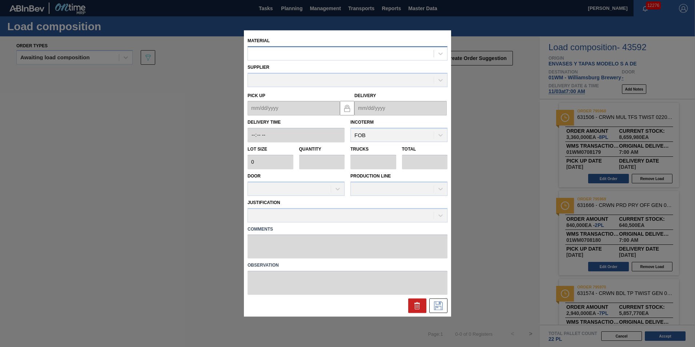
click at [367, 48] on div at bounding box center [348, 53] width 200 height 14
type input "631706"
click at [418, 305] on icon at bounding box center [417, 305] width 9 height 9
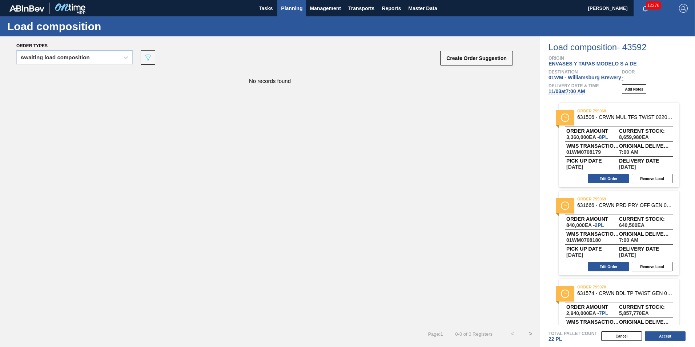
click at [299, 11] on span "Planning" at bounding box center [291, 8] width 21 height 9
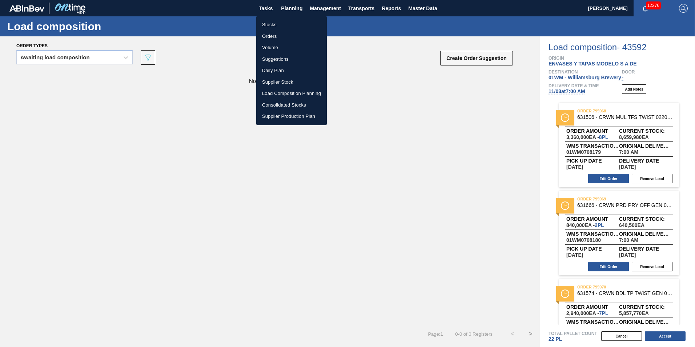
click at [494, 66] on div at bounding box center [347, 173] width 695 height 347
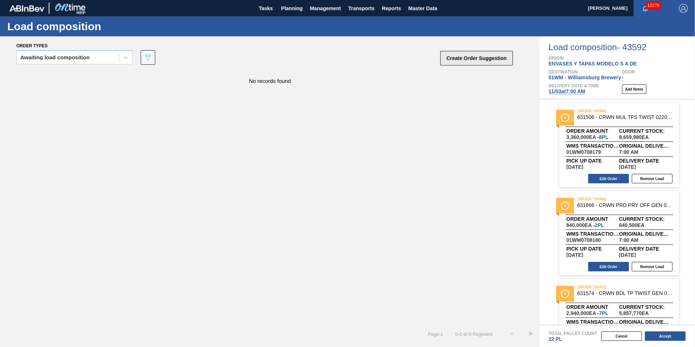
click at [480, 59] on button "Create Order Suggestion" at bounding box center [476, 58] width 73 height 15
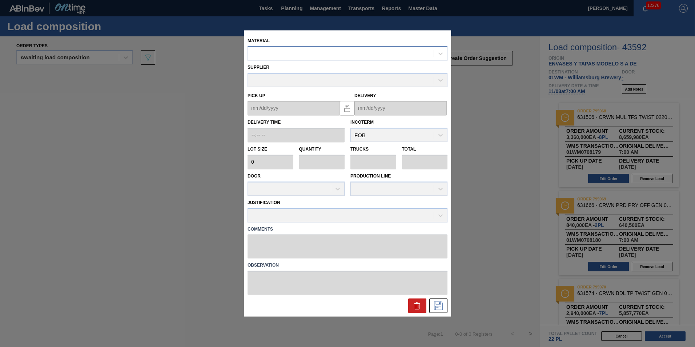
click at [317, 52] on div at bounding box center [341, 53] width 186 height 11
type input "631706"
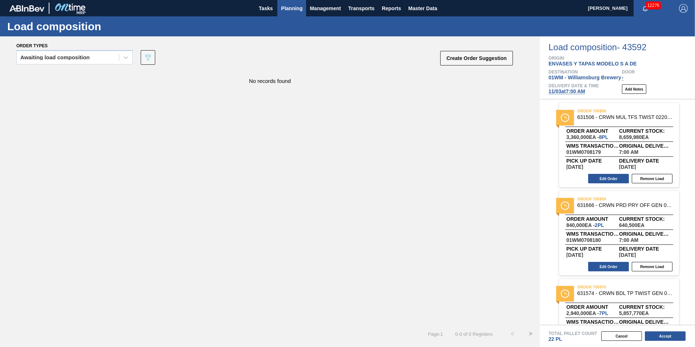
click at [295, 11] on span "Planning" at bounding box center [291, 8] width 21 height 9
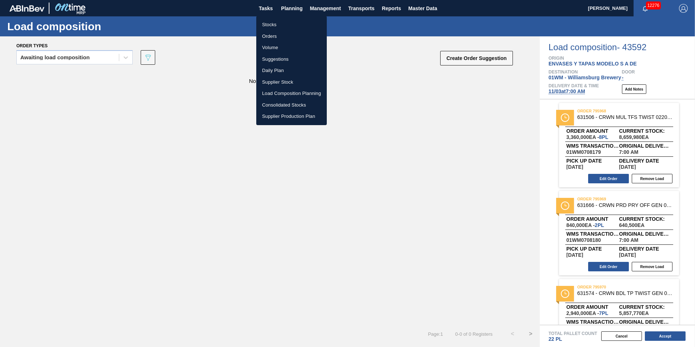
click at [438, 98] on div at bounding box center [347, 173] width 695 height 347
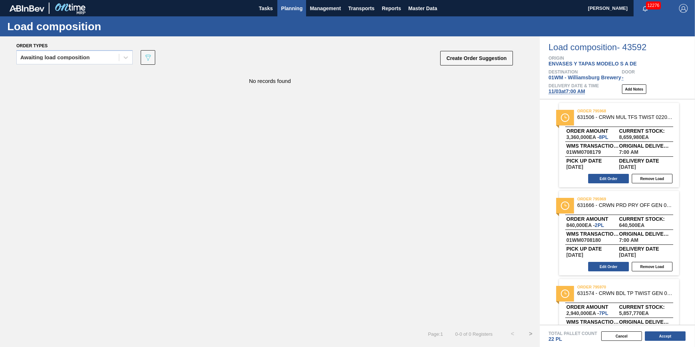
click at [288, 11] on span "Planning" at bounding box center [291, 8] width 21 height 9
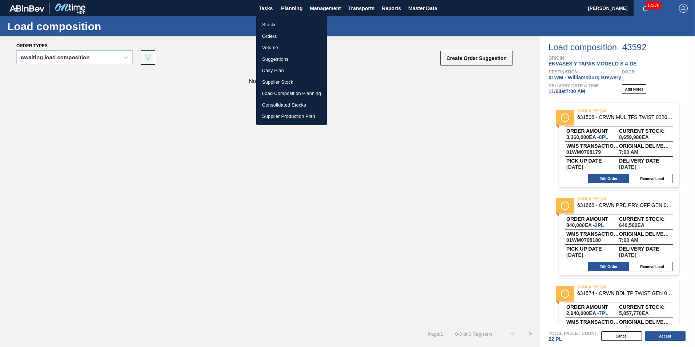
click at [482, 59] on div at bounding box center [347, 173] width 695 height 347
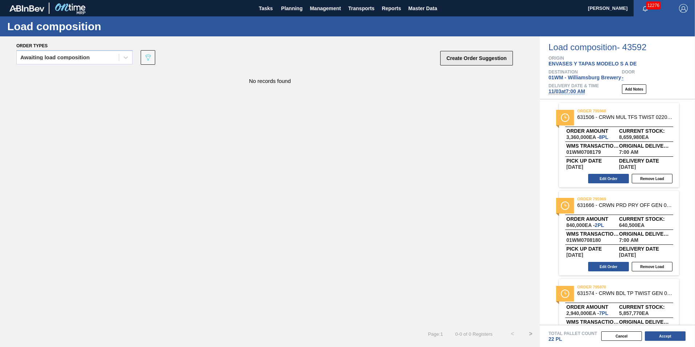
click at [458, 55] on button "Create Order Suggestion" at bounding box center [476, 58] width 73 height 15
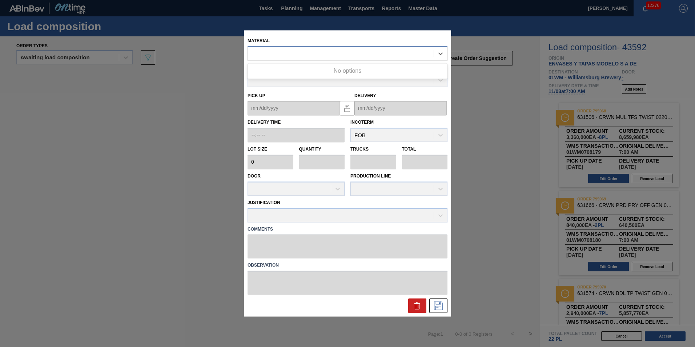
click at [286, 49] on div at bounding box center [341, 53] width 186 height 11
type input "631706"
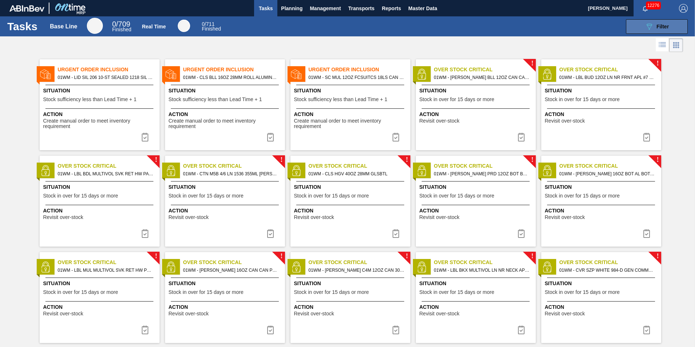
click at [661, 22] on div "089F7B8B-B2A5-4AFE-B5C0-19BA573D28AC Filter" at bounding box center [657, 26] width 24 height 9
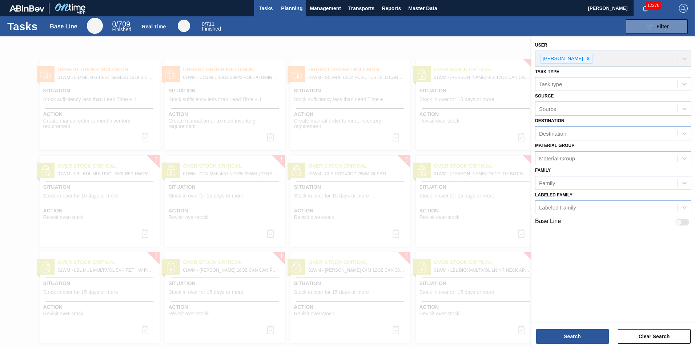
click at [294, 13] on button "Planning" at bounding box center [291, 8] width 29 height 16
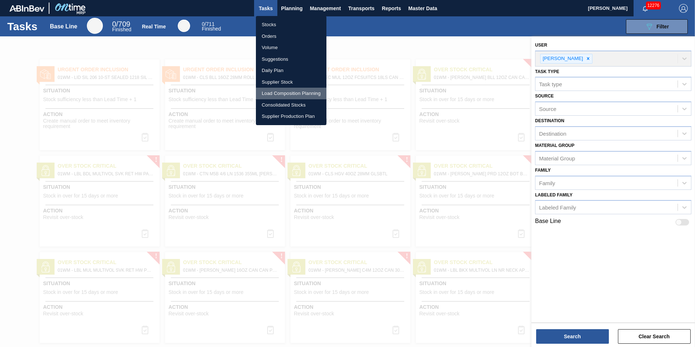
click at [293, 92] on li "Load Composition Planning" at bounding box center [291, 94] width 71 height 12
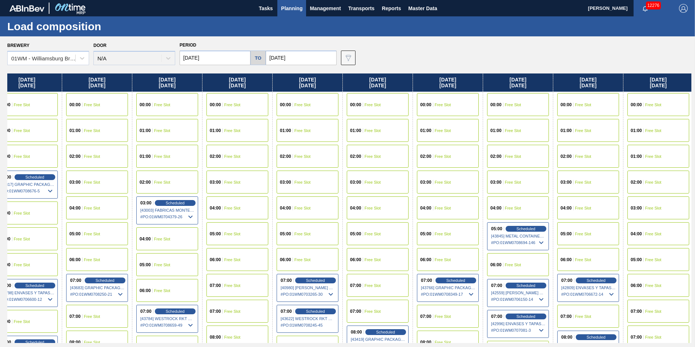
drag, startPoint x: 652, startPoint y: 82, endPoint x: 95, endPoint y: 117, distance: 558.1
click at [95, 117] on div "[DATE] 00:00 Free Slot 01:00 Free Slot 02:00 Free Slot 03:00 Free Slot 04:00 Fr…" at bounding box center [349, 207] width 684 height 269
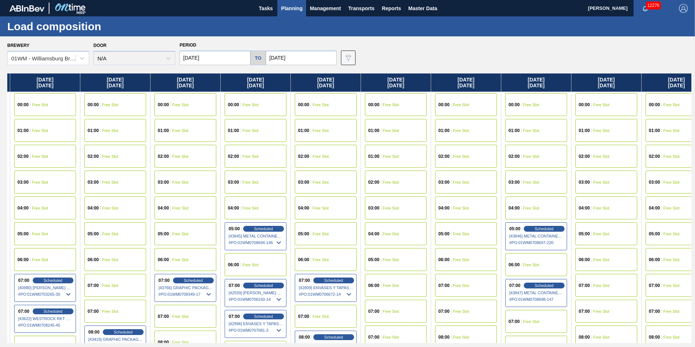
drag, startPoint x: 671, startPoint y: 80, endPoint x: 306, endPoint y: 96, distance: 365.1
click at [307, 97] on div "[DATE] 00:00 Free Slot 01:00 Free Slot 02:00 Free Slot 03:00 Free Slot 04:00 Fr…" at bounding box center [349, 207] width 684 height 269
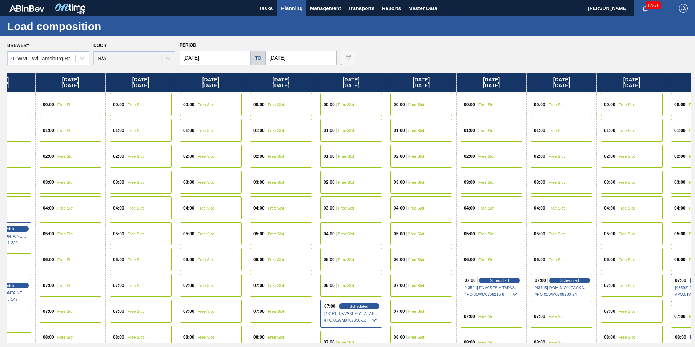
drag, startPoint x: 668, startPoint y: 81, endPoint x: 212, endPoint y: 123, distance: 457.8
click at [212, 123] on div "[DATE] 00:00 Free Slot 01:00 Free Slot 02:00 Free Slot 03:00 Free Slot 04:00 Fr…" at bounding box center [349, 207] width 684 height 269
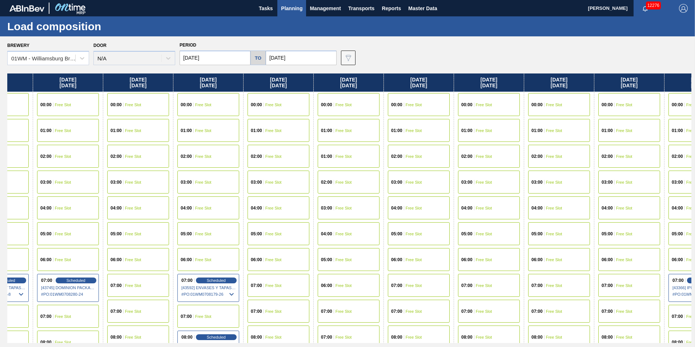
drag, startPoint x: 660, startPoint y: 85, endPoint x: 160, endPoint y: 146, distance: 503.3
click at [160, 146] on div "[DATE] 00:00 Free Slot 01:00 Free Slot 02:00 Free Slot 03:00 Free Slot 04:00 Fr…" at bounding box center [349, 207] width 684 height 269
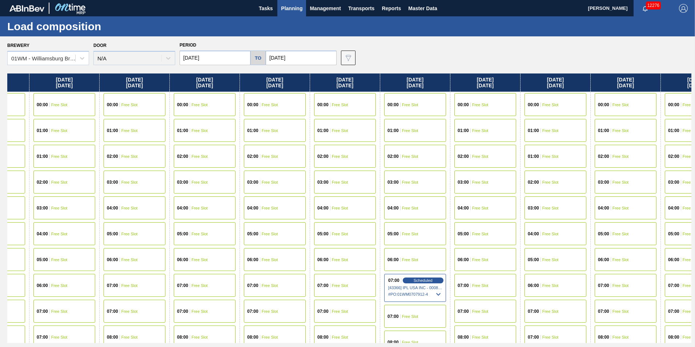
scroll to position [0, 2095]
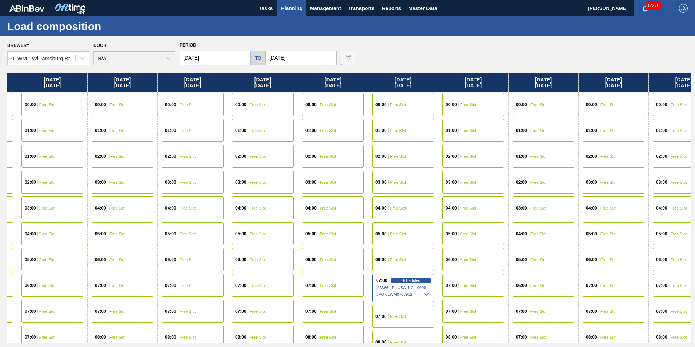
drag, startPoint x: 660, startPoint y: 81, endPoint x: 366, endPoint y: 87, distance: 293.8
click at [365, 87] on div "[DATE] 00:00 Free Slot 01:00 Free Slot 02:00 Free Slot 03:00 Free Slot 04:00 Fr…" at bounding box center [349, 207] width 684 height 269
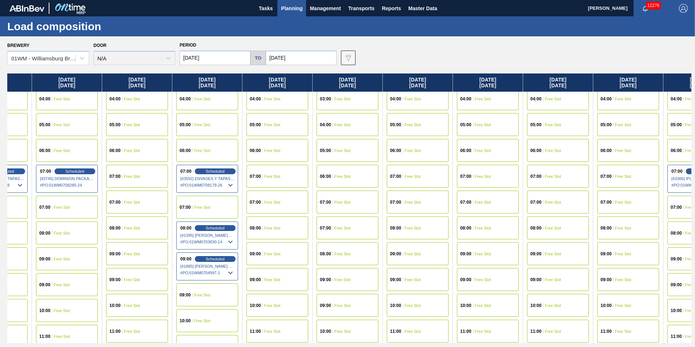
scroll to position [109, 1797]
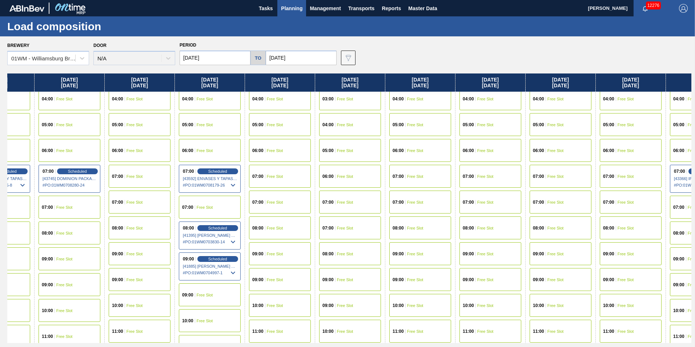
drag, startPoint x: 402, startPoint y: 87, endPoint x: 685, endPoint y: 89, distance: 283.2
click at [695, 0] on html "Tasks Planning Management Transports Reports Master Data [PERSON_NAME] 12276 Ma…" at bounding box center [347, 0] width 695 height 0
click at [212, 168] on div "07:00 Scheduled [43592] ENVASES Y TAPAS MODELO S A DE - 0008257397 # PO : 01WM0…" at bounding box center [210, 179] width 62 height 28
click at [216, 174] on div "Scheduled" at bounding box center [217, 171] width 45 height 7
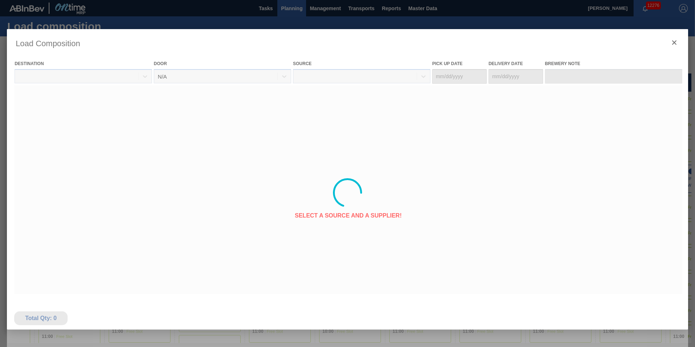
type Date "[DATE]"
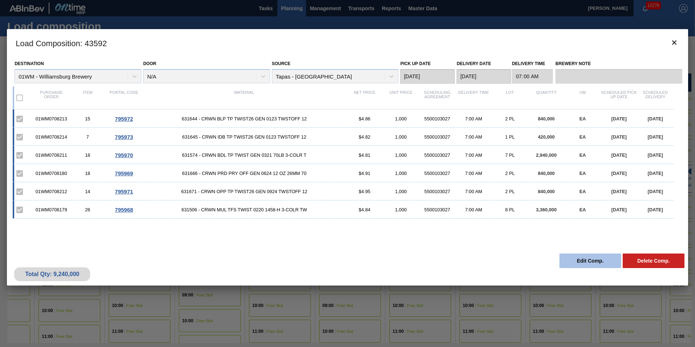
click at [574, 257] on button "Edit Comp." at bounding box center [591, 260] width 62 height 15
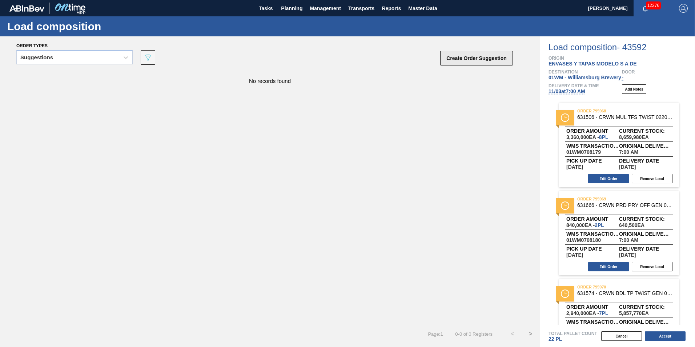
click at [461, 55] on button "Create Order Suggestion" at bounding box center [476, 58] width 73 height 15
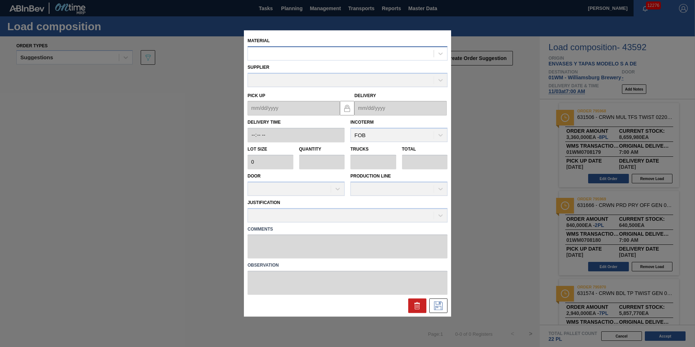
click at [369, 53] on div at bounding box center [341, 53] width 186 height 11
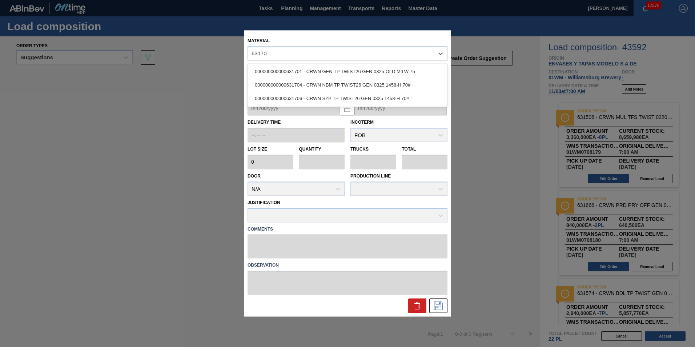
type input "631706"
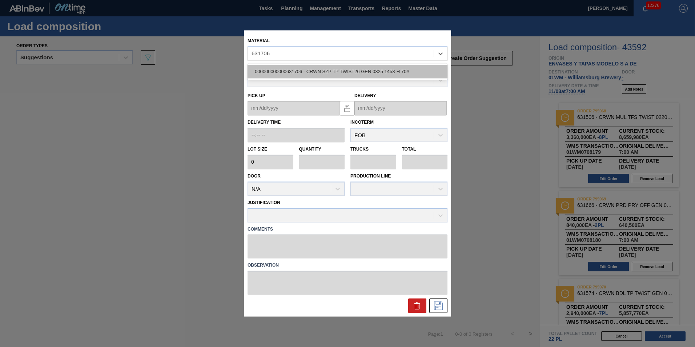
click at [363, 67] on div "000000000000631706 - CRWN SZP TP TWIST26 GEN 0325 1458-H 70#" at bounding box center [348, 71] width 200 height 13
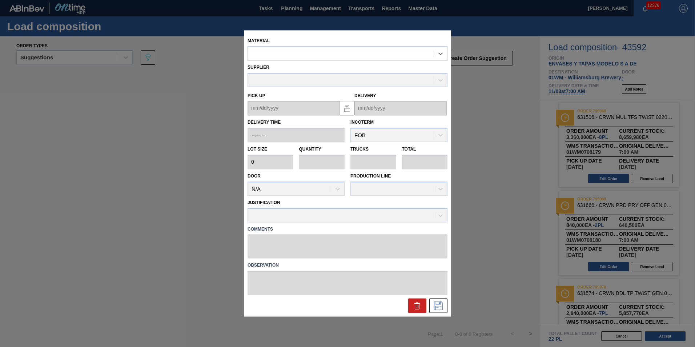
type input "420,000"
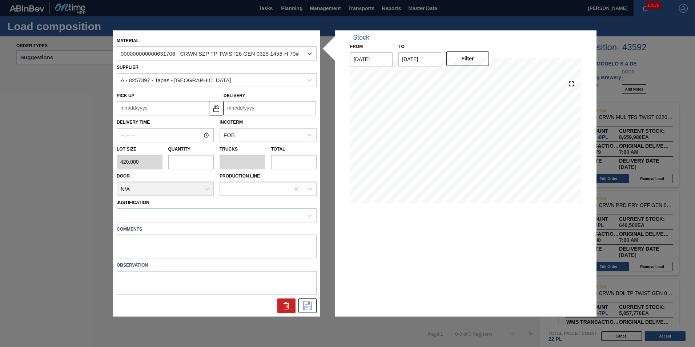
click at [186, 166] on input "text" at bounding box center [191, 162] width 46 height 15
type input "1"
type input "0.045"
type input "420,000"
type input "1"
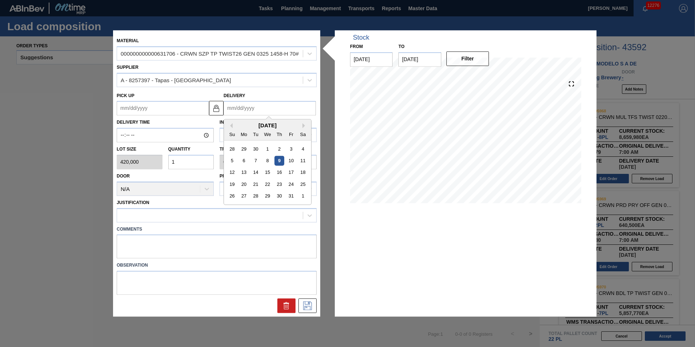
click at [275, 108] on input "Delivery" at bounding box center [270, 108] width 92 height 15
click at [305, 127] on button "Next Month" at bounding box center [305, 125] width 5 height 5
click at [243, 161] on div "3" at bounding box center [244, 161] width 10 height 10
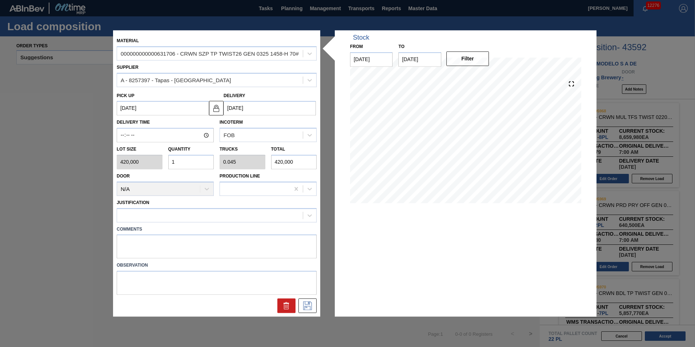
type up "[DATE]"
type input "[DATE]"
click at [311, 301] on button at bounding box center [308, 306] width 18 height 15
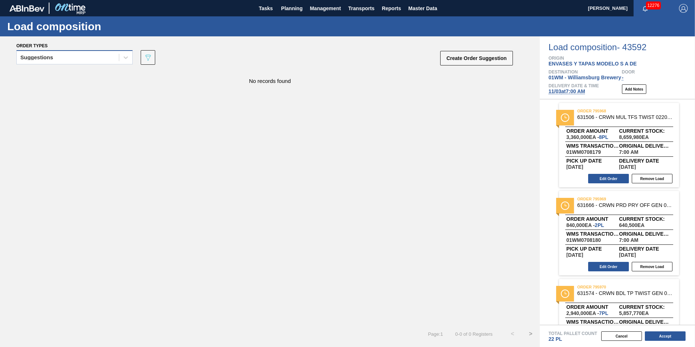
click at [113, 57] on div "Suggestions" at bounding box center [68, 57] width 102 height 11
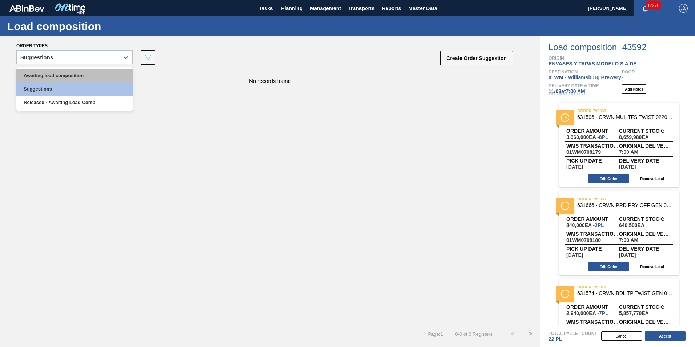
click at [104, 70] on div "Awaiting load composition" at bounding box center [74, 75] width 116 height 13
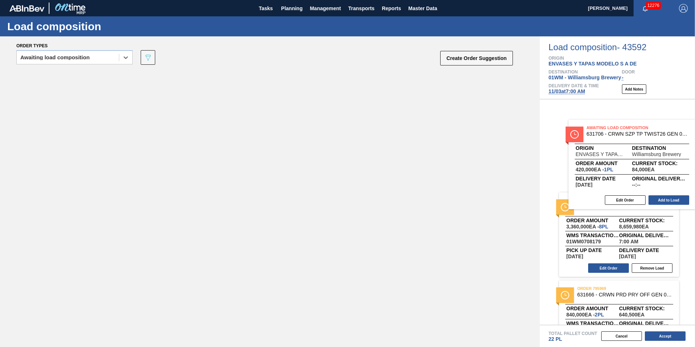
drag, startPoint x: 410, startPoint y: 131, endPoint x: 616, endPoint y: 142, distance: 205.7
click at [617, 143] on div "Order types option Awaiting load composition, selected. Select is focused ,type…" at bounding box center [347, 191] width 695 height 311
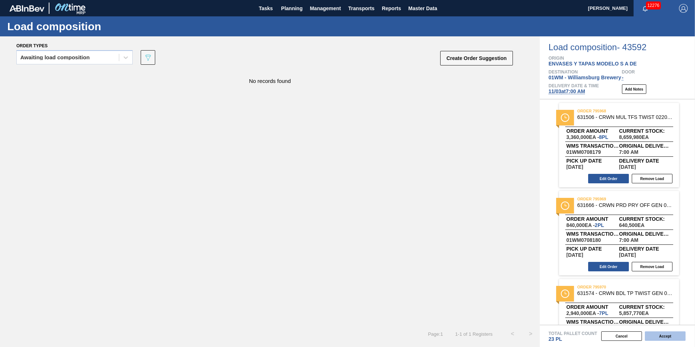
click at [672, 335] on button "Accept" at bounding box center [665, 335] width 41 height 9
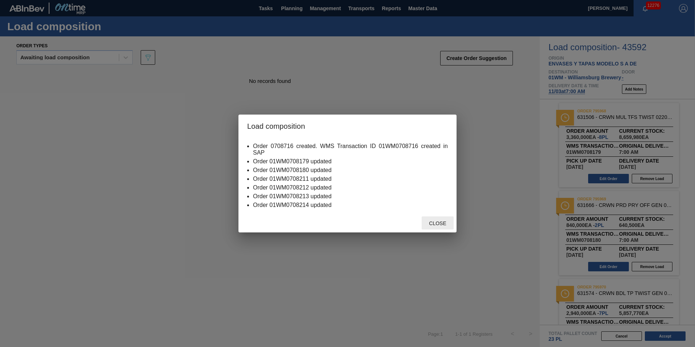
click at [439, 223] on span "Close" at bounding box center [437, 223] width 29 height 6
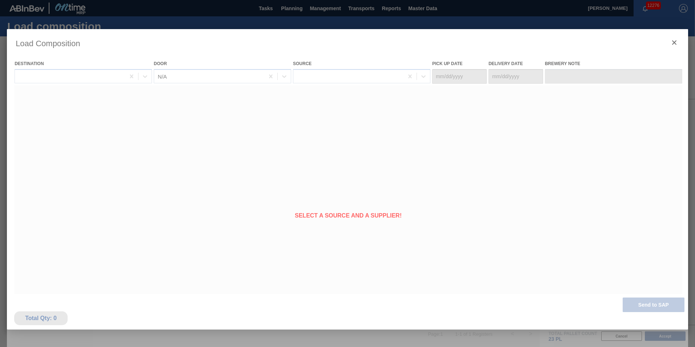
type Date "[DATE]"
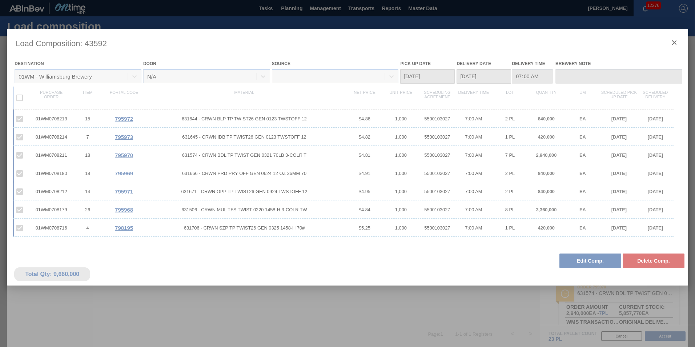
click at [674, 41] on div at bounding box center [347, 192] width 681 height 327
click at [675, 43] on div at bounding box center [347, 192] width 681 height 327
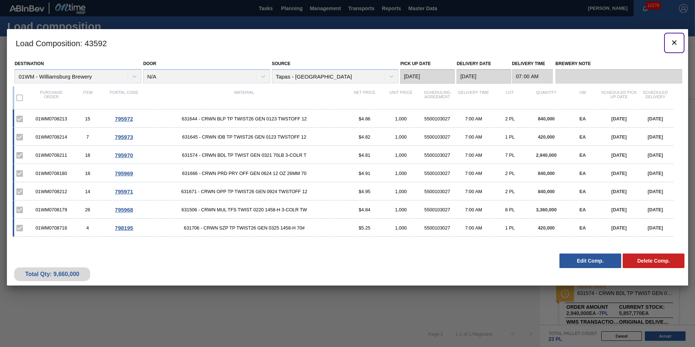
click at [673, 41] on icon "botão de ícone" at bounding box center [674, 42] width 4 height 4
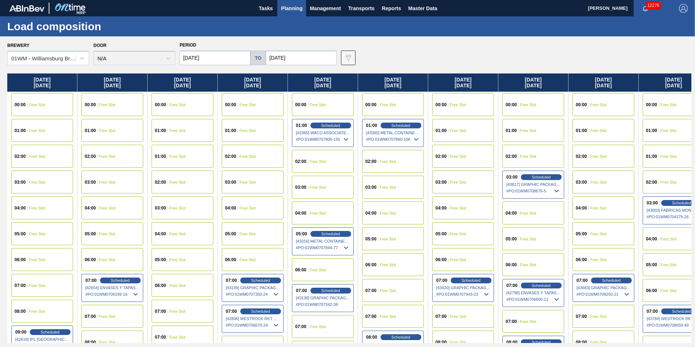
click at [289, 64] on input "[DATE]" at bounding box center [301, 58] width 71 height 15
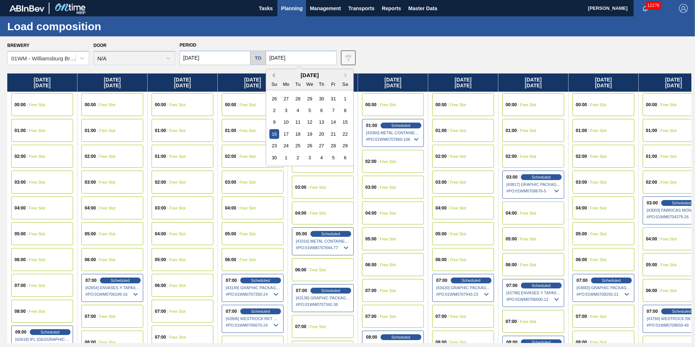
click at [271, 74] on button "Previous Month" at bounding box center [272, 75] width 5 height 5
click at [273, 146] on div "26" at bounding box center [274, 146] width 10 height 10
type input "[DATE]"
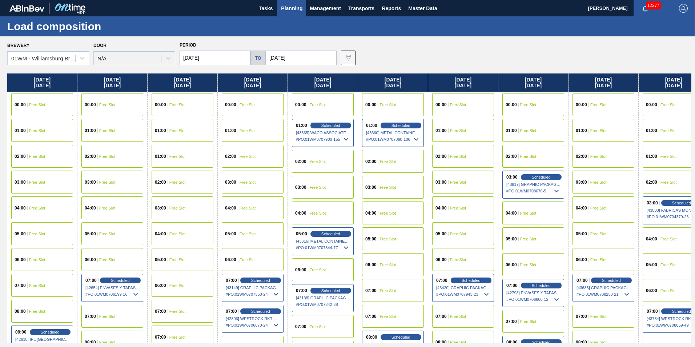
click at [446, 37] on div "Brewery 01WM - [GEOGRAPHIC_DATA] Brewery Door N/A Period [DATE] to [DATE] Data …" at bounding box center [347, 191] width 695 height 310
